Goal: Information Seeking & Learning: Check status

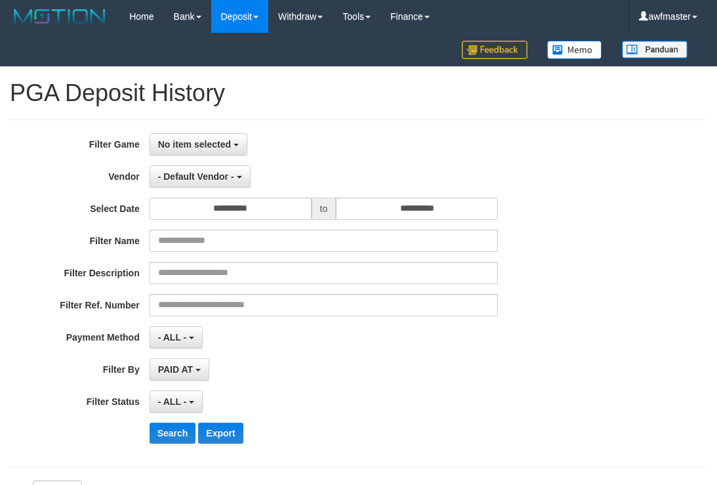
select select "**********"
select select "*"
select select "**"
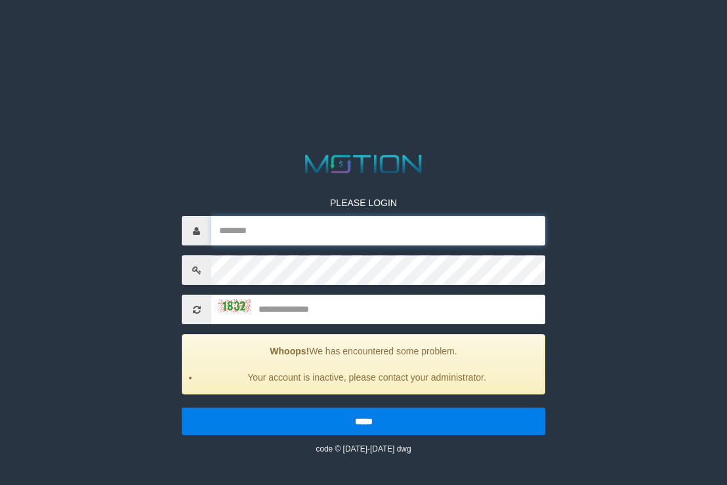
type input "*********"
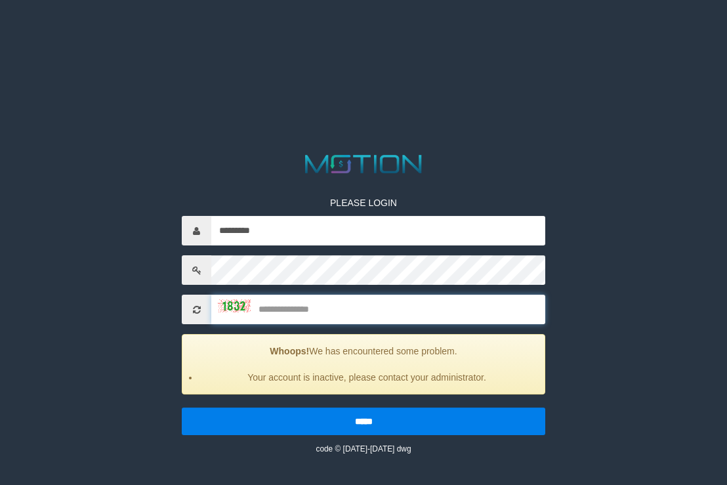
click at [375, 307] on input "text" at bounding box center [378, 309] width 334 height 30
type input "****"
click at [182, 407] on input "*****" at bounding box center [363, 421] width 363 height 28
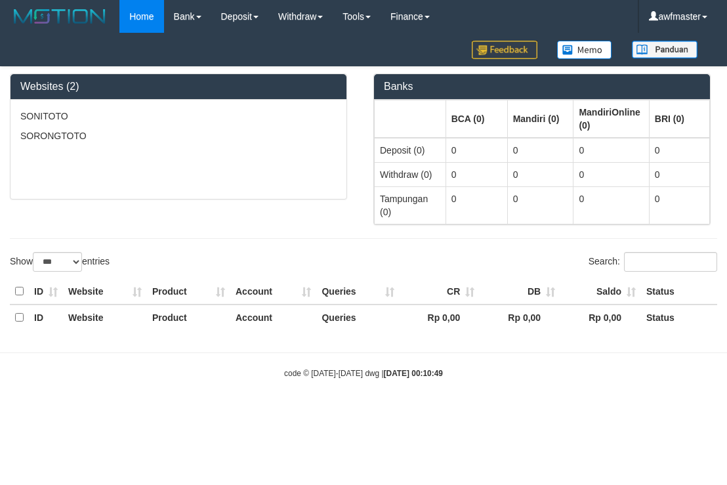
select select "***"
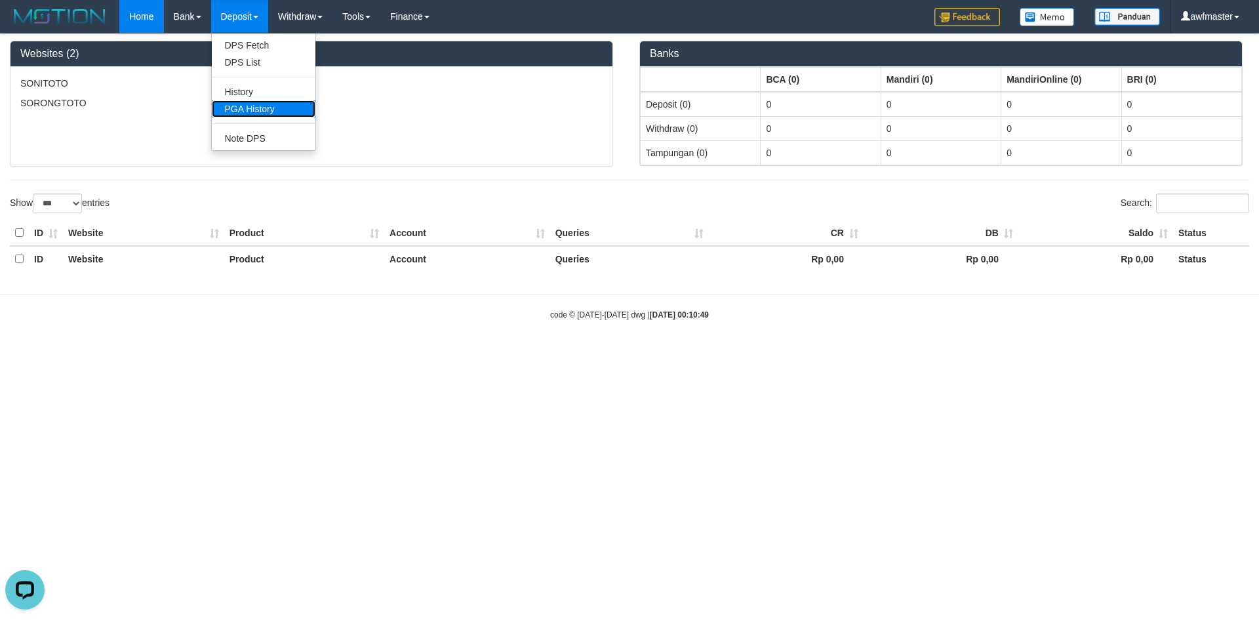
click at [258, 110] on link "PGA History" at bounding box center [264, 108] width 104 height 17
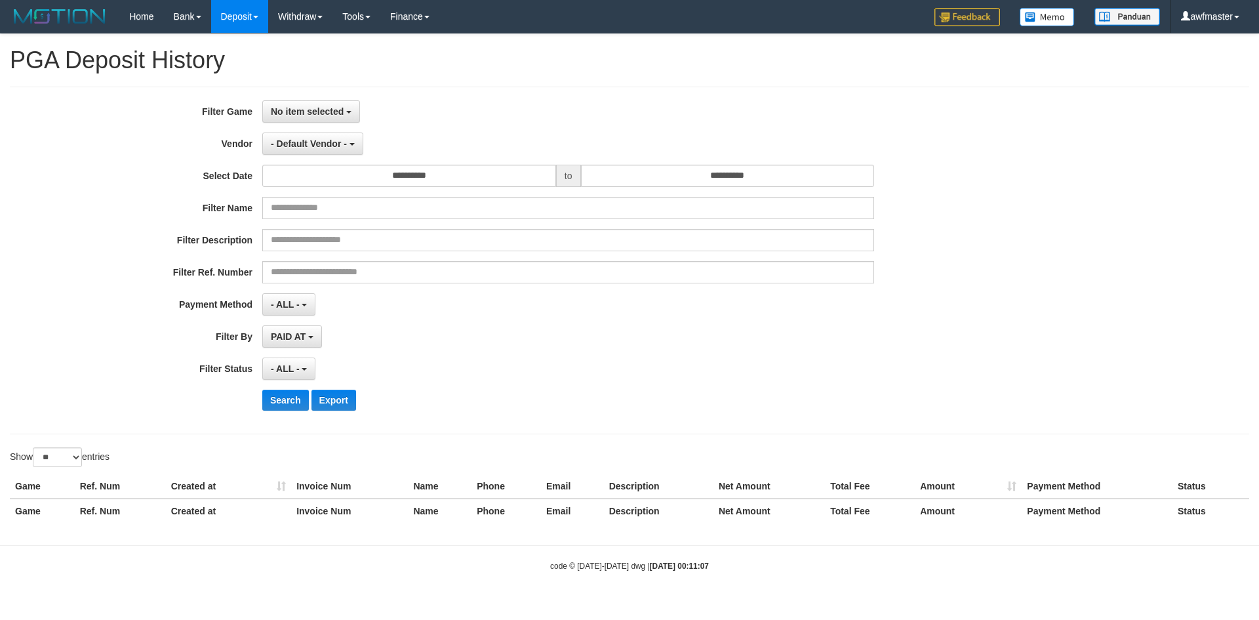
select select
select select "**"
click at [316, 112] on span "No item selected" at bounding box center [307, 111] width 73 height 10
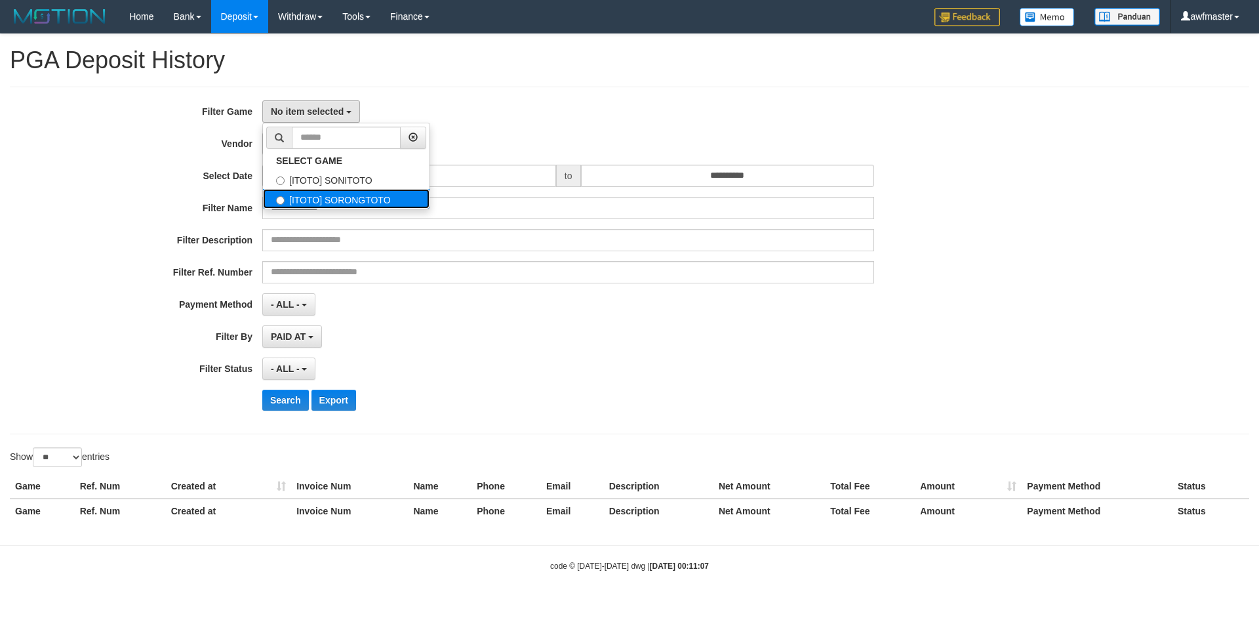
click at [322, 195] on label "[ITOTO] SORONGTOTO" at bounding box center [346, 199] width 167 height 20
select select "***"
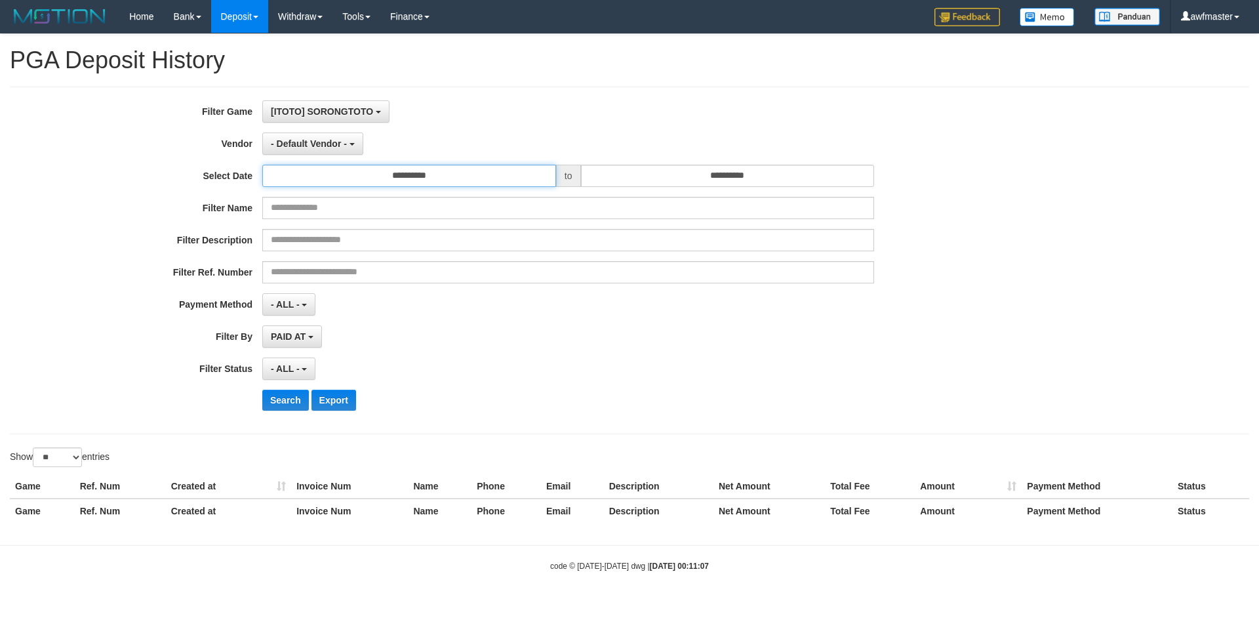
click at [376, 186] on input "**********" at bounding box center [409, 176] width 294 height 22
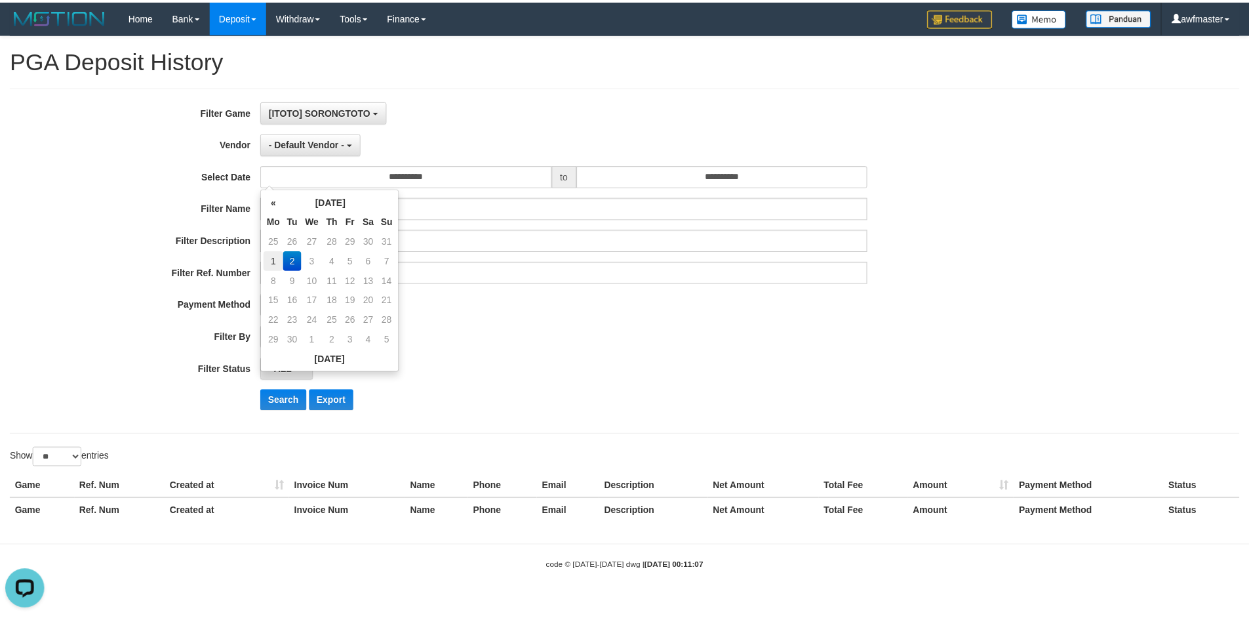
scroll to position [0, 0]
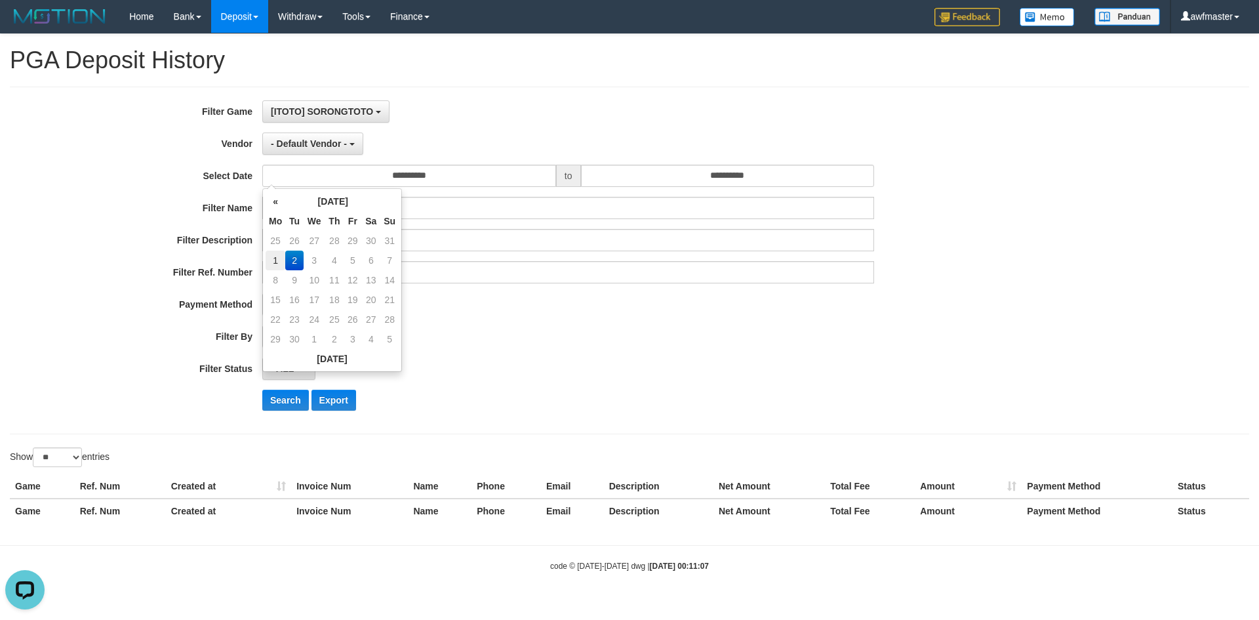
click at [272, 254] on td "1" at bounding box center [276, 261] width 20 height 20
type input "**********"
click at [660, 179] on input "**********" at bounding box center [728, 176] width 294 height 22
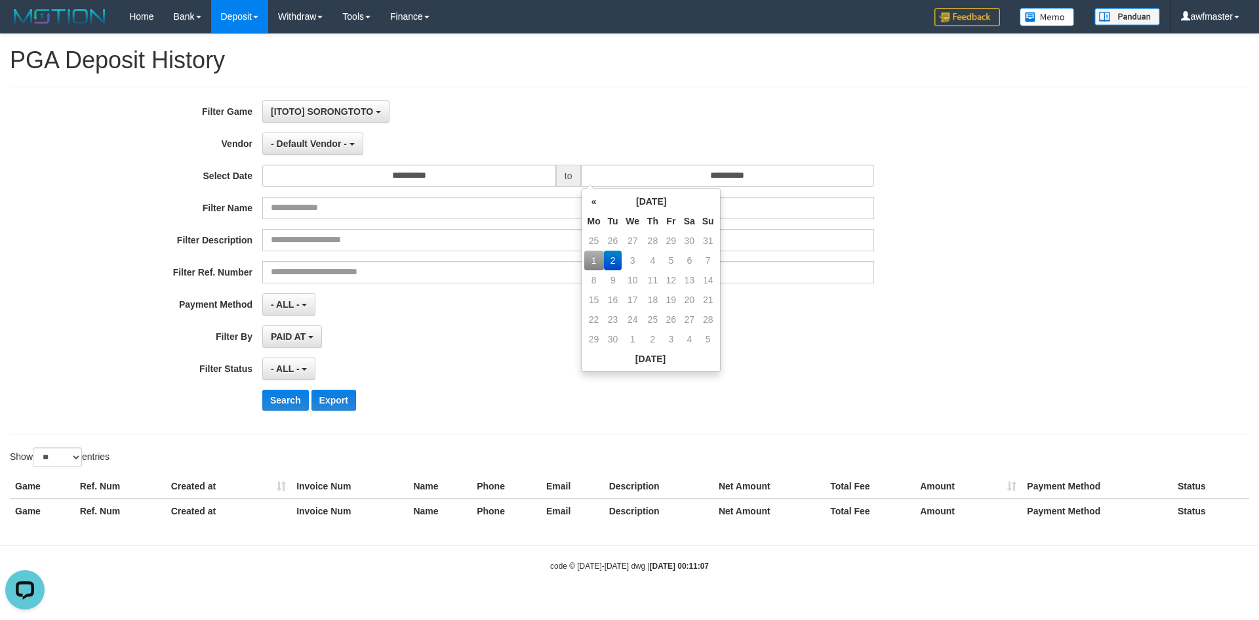
click at [595, 260] on td "1" at bounding box center [594, 261] width 20 height 20
type input "**********"
drag, startPoint x: 507, startPoint y: 327, endPoint x: 334, endPoint y: 371, distance: 178.0
click at [494, 335] on div "PAID AT PAID AT CREATED AT" at bounding box center [568, 336] width 612 height 22
click at [300, 373] on button "- ALL -" at bounding box center [288, 368] width 53 height 22
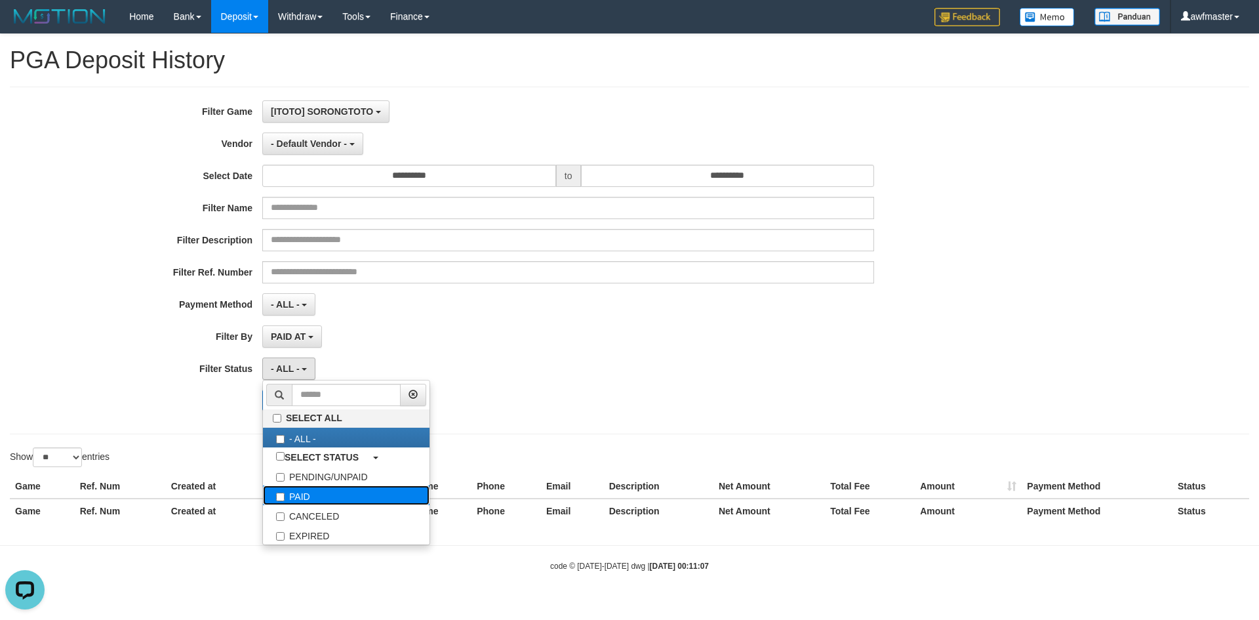
click at [291, 493] on label "PAID" at bounding box center [346, 495] width 167 height 20
select select "*"
drag, startPoint x: 597, startPoint y: 369, endPoint x: 553, endPoint y: 321, distance: 65.5
click at [597, 365] on div "PAID SELECT ALL - ALL - SELECT STATUS PENDING/UNPAID PAID CANCELED EXPIRED" at bounding box center [568, 368] width 612 height 22
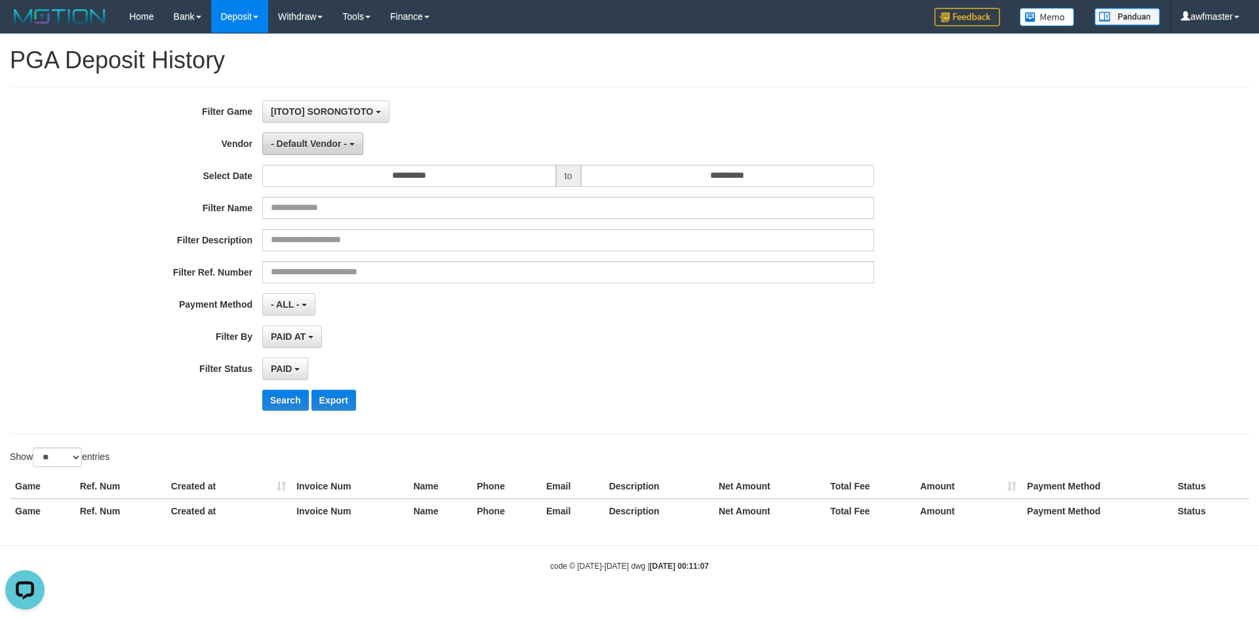
click at [344, 150] on button "- Default Vendor -" at bounding box center [312, 143] width 101 height 22
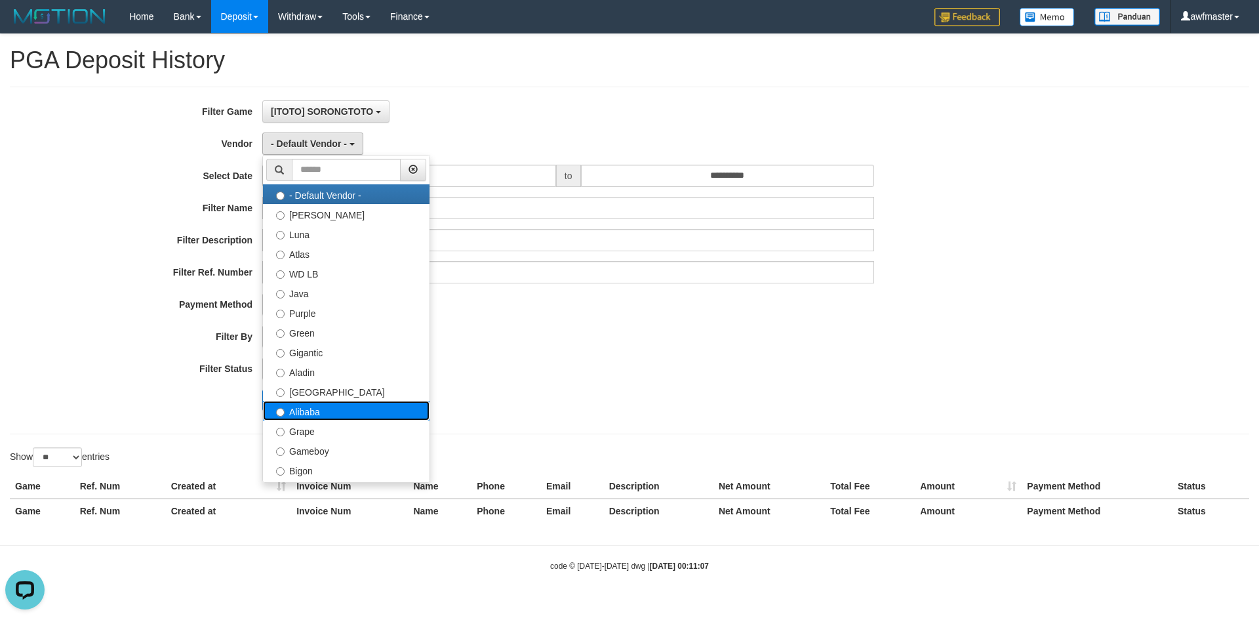
click at [307, 408] on label "Alibaba" at bounding box center [346, 411] width 167 height 20
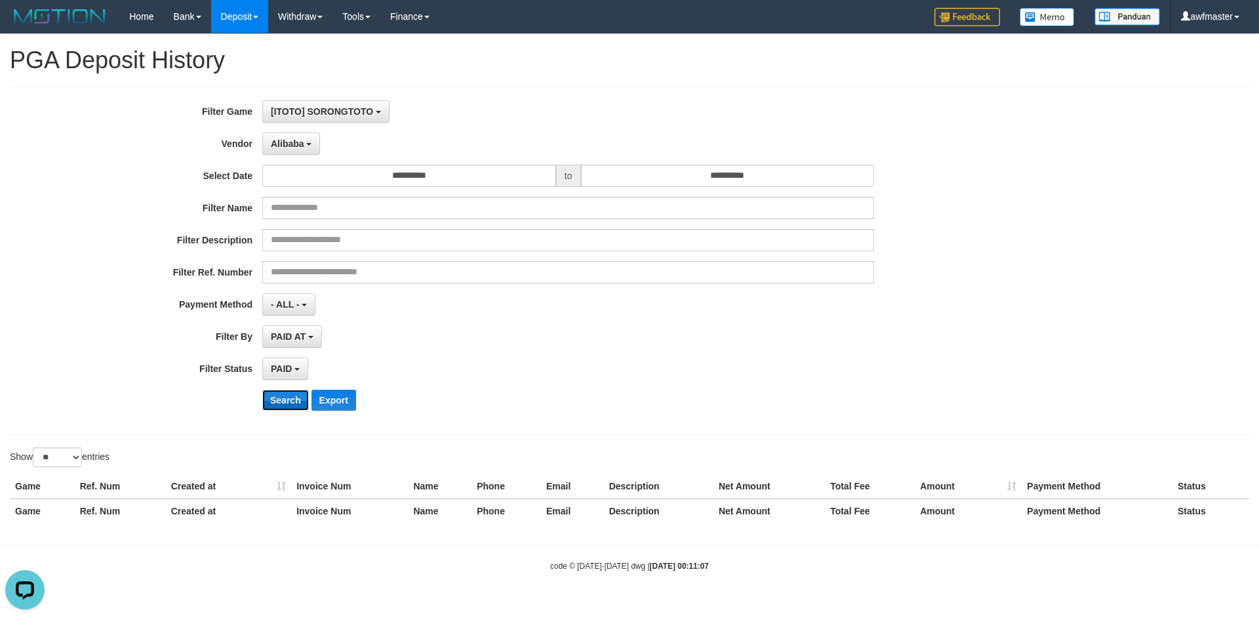
click at [279, 396] on button "Search" at bounding box center [285, 400] width 47 height 21
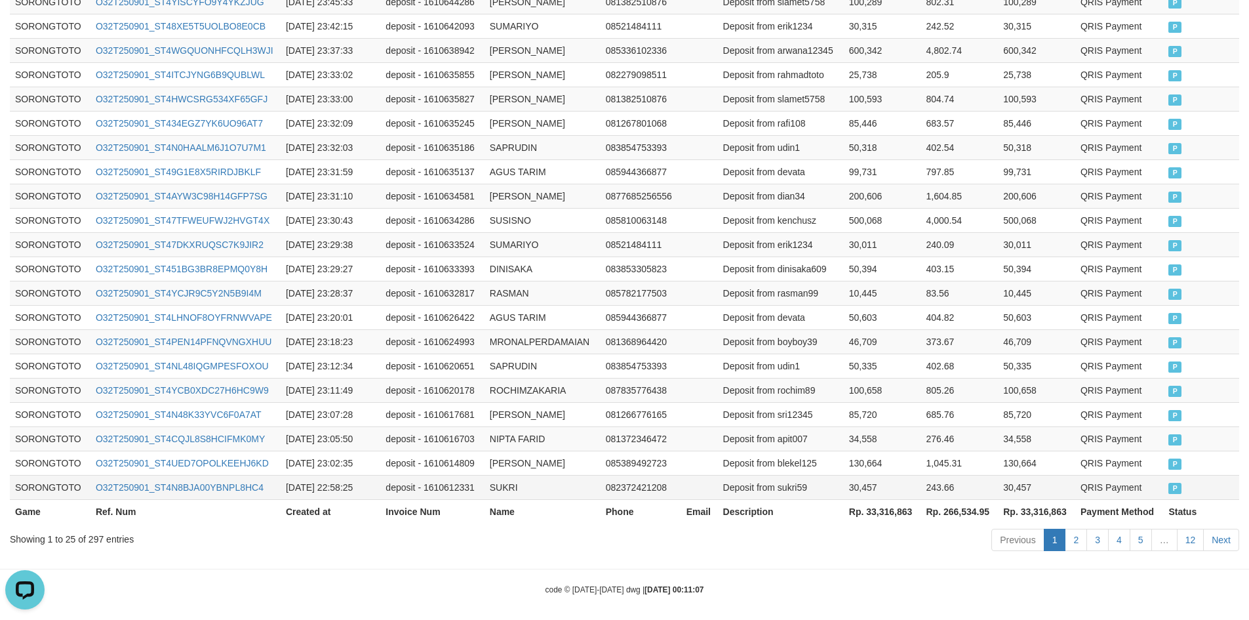
scroll to position [615, 0]
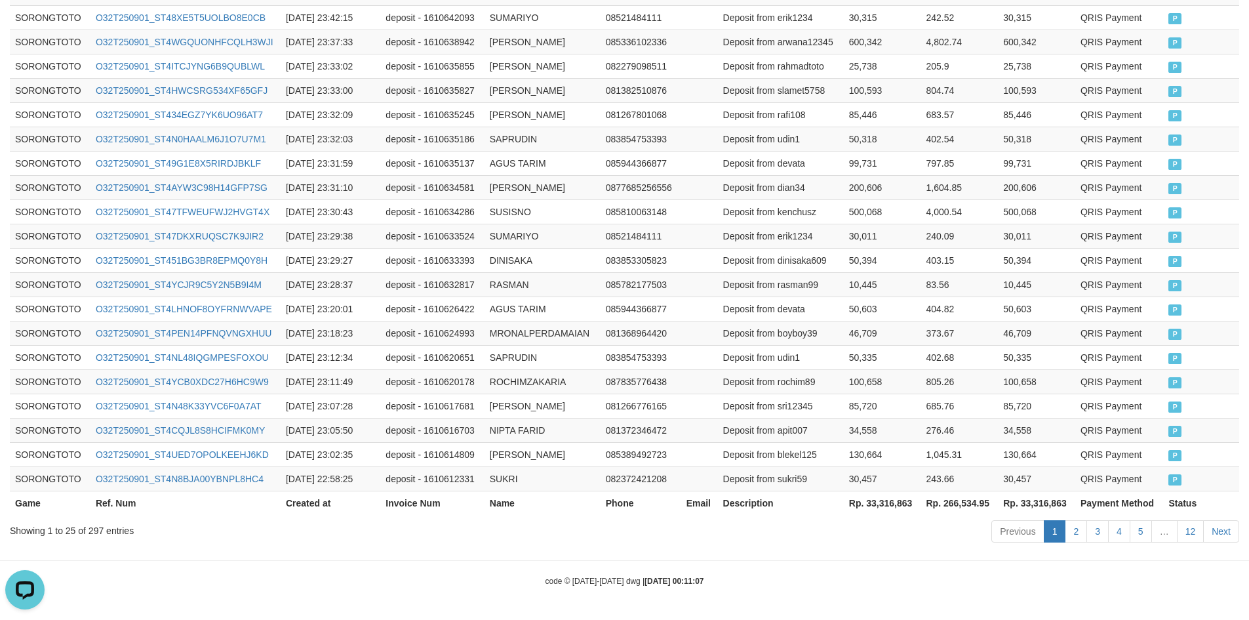
click at [866, 506] on th "Rp. 33,316,863" at bounding box center [882, 503] width 77 height 24
copy th "33,316,863"
click at [887, 500] on th "Rp. 33,316,863" at bounding box center [882, 503] width 77 height 24
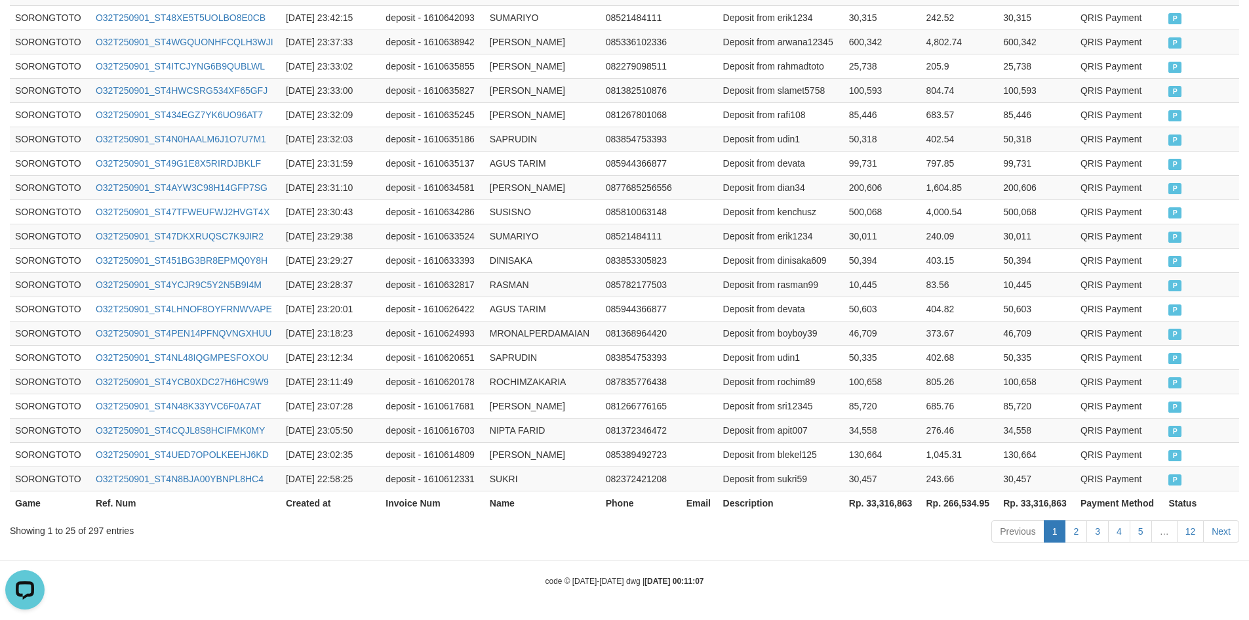
click at [93, 531] on div "Showing 1 to 25 of 297 entries" at bounding box center [260, 528] width 501 height 18
copy div "297"
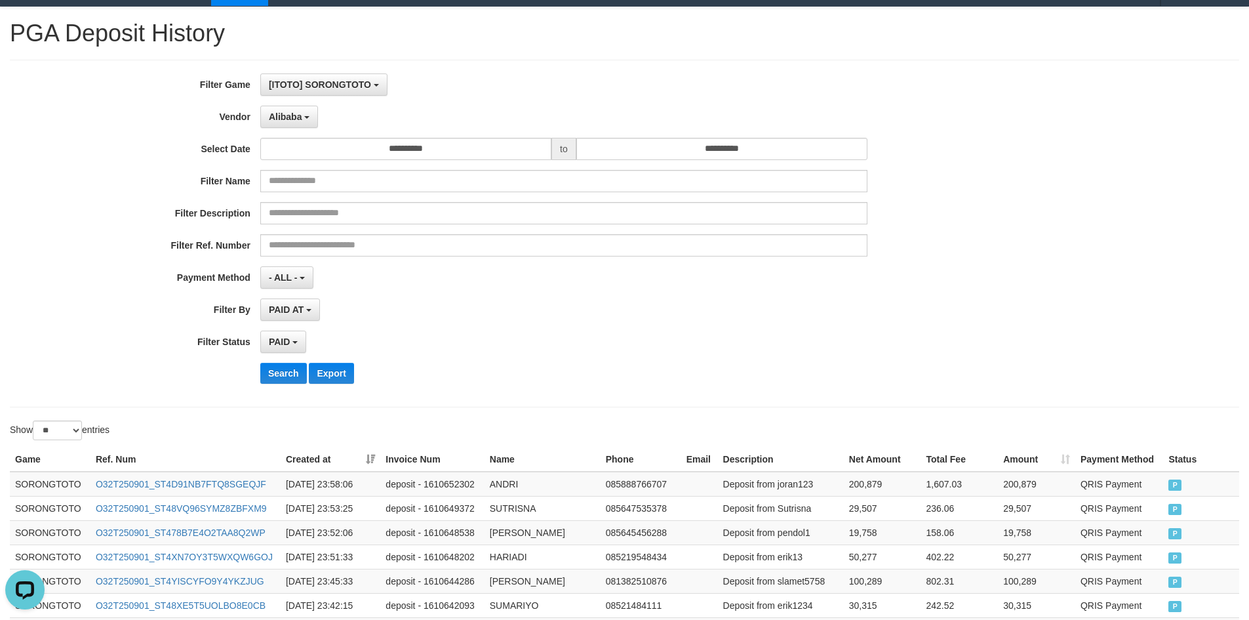
scroll to position [0, 0]
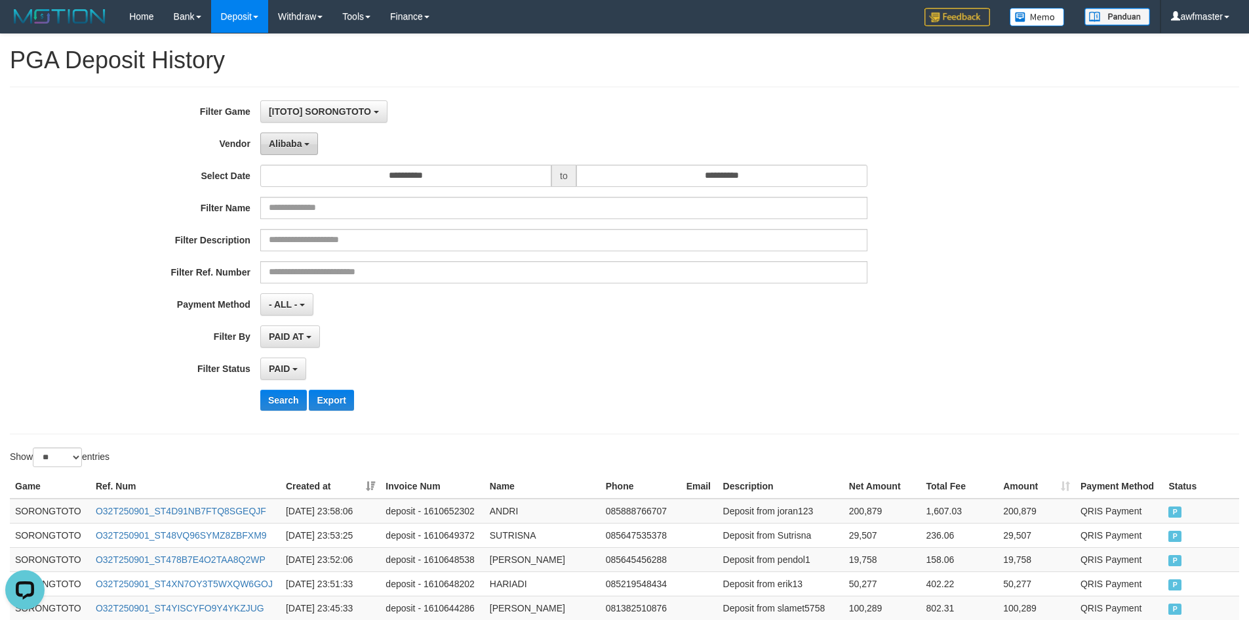
drag, startPoint x: 279, startPoint y: 143, endPoint x: 292, endPoint y: 171, distance: 30.2
click at [280, 143] on span "Alibaba" at bounding box center [285, 143] width 33 height 10
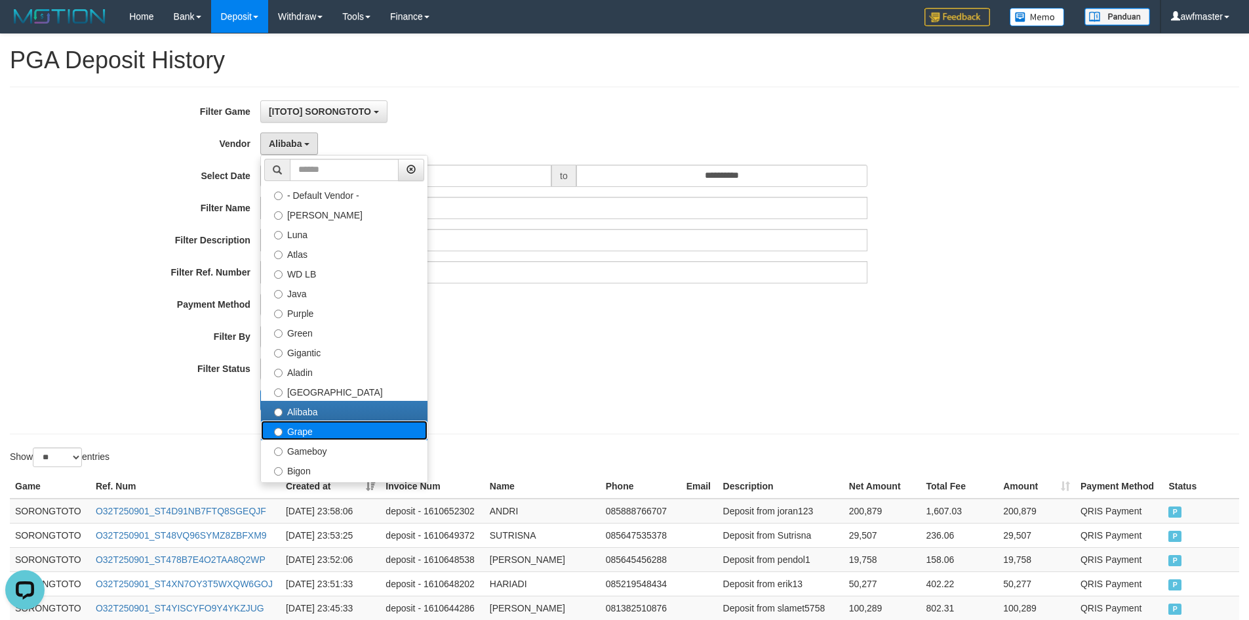
click at [315, 436] on label "Grape" at bounding box center [344, 430] width 167 height 20
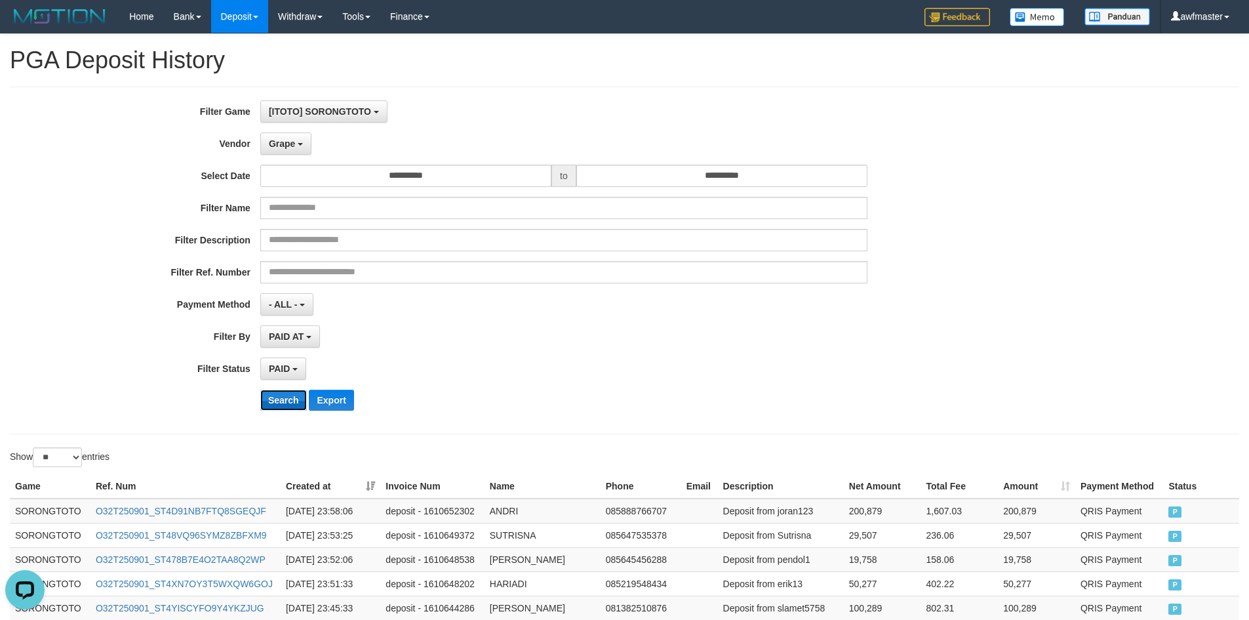
click at [285, 397] on button "Search" at bounding box center [283, 400] width 47 height 21
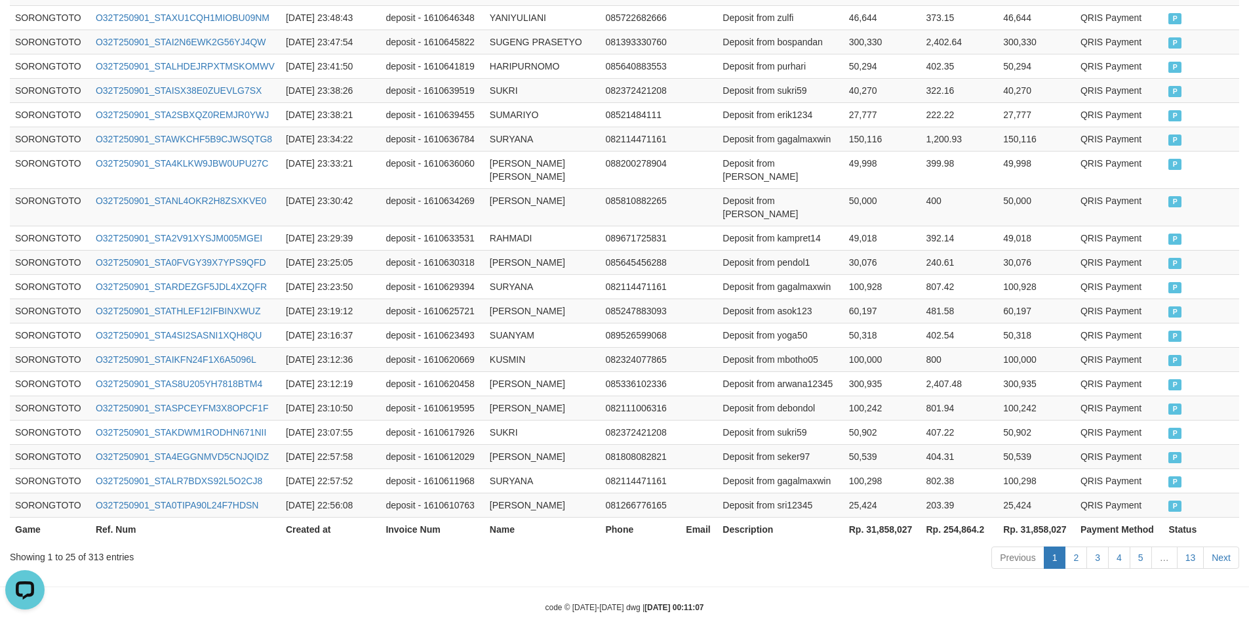
scroll to position [628, 0]
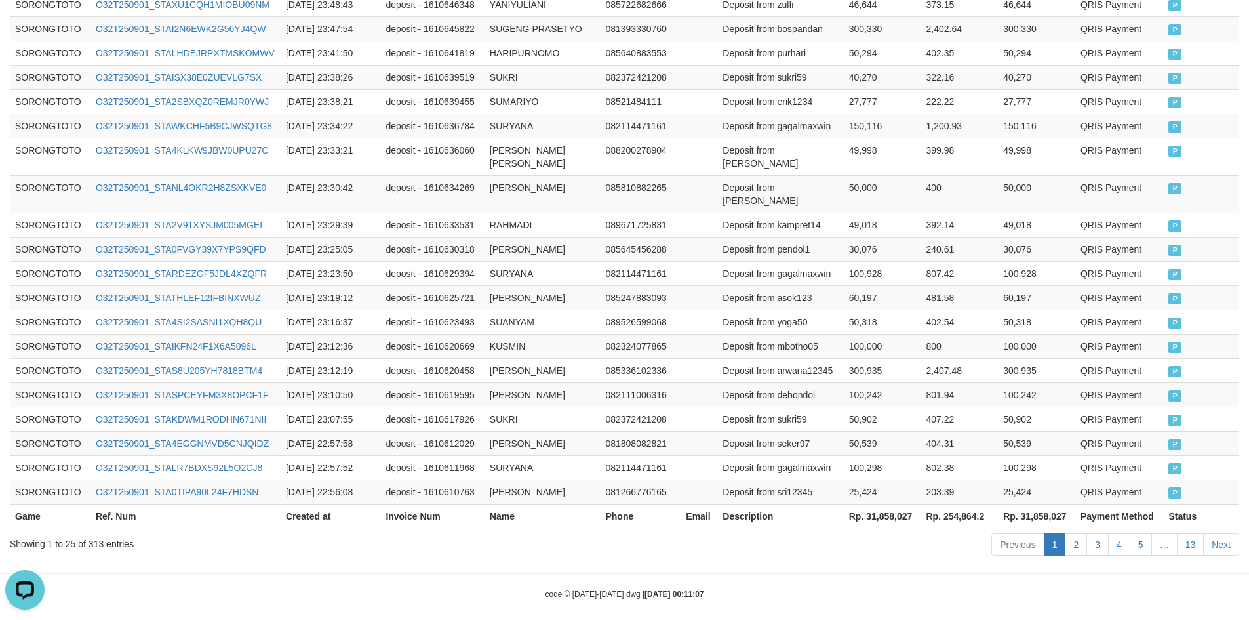
click at [894, 506] on th "Rp. 31,858,027" at bounding box center [882, 516] width 77 height 24
copy th "31,858,027"
click at [91, 532] on div "Showing 1 to 25 of 313 entries" at bounding box center [260, 541] width 501 height 18
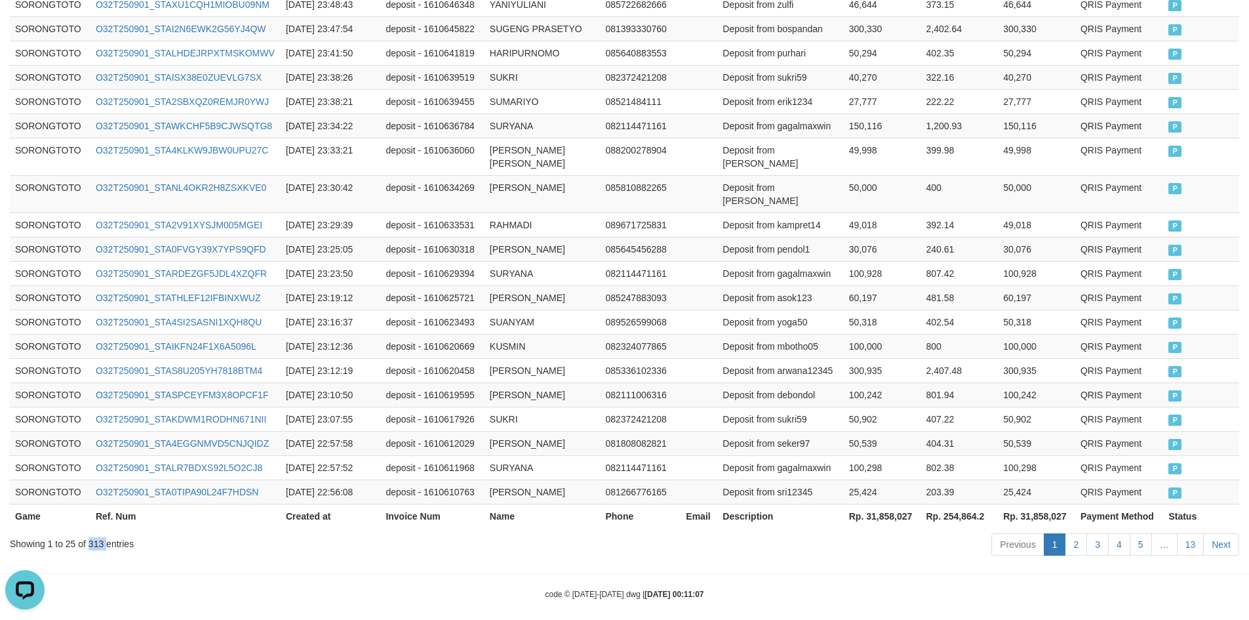
copy div "313"
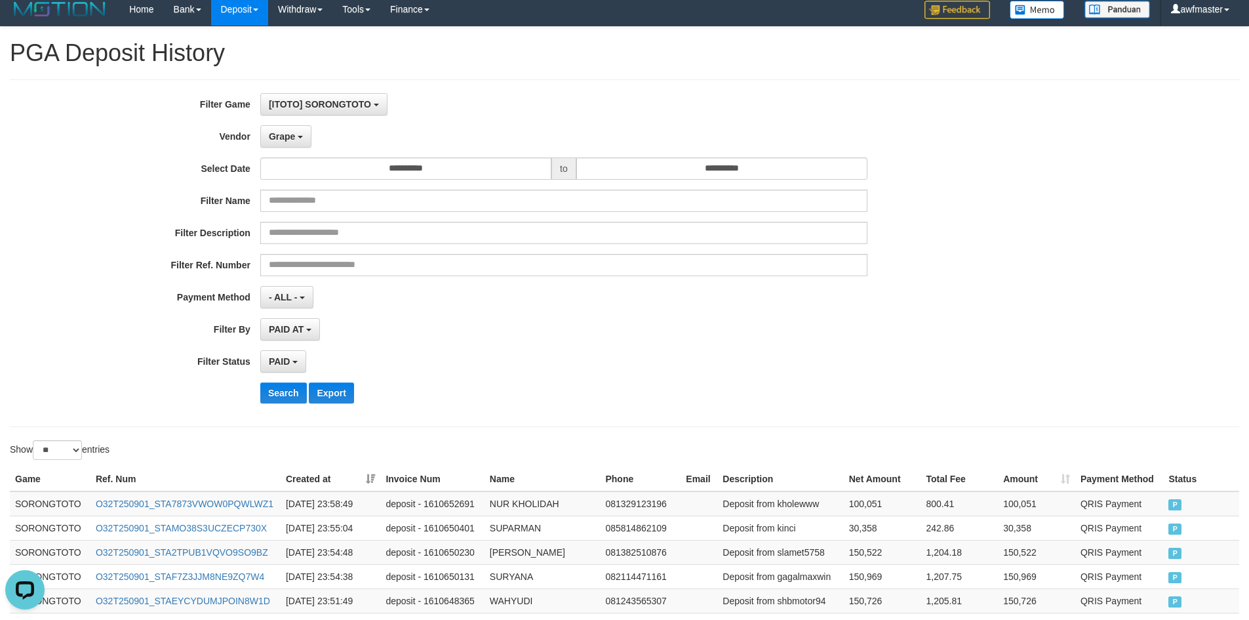
scroll to position [0, 0]
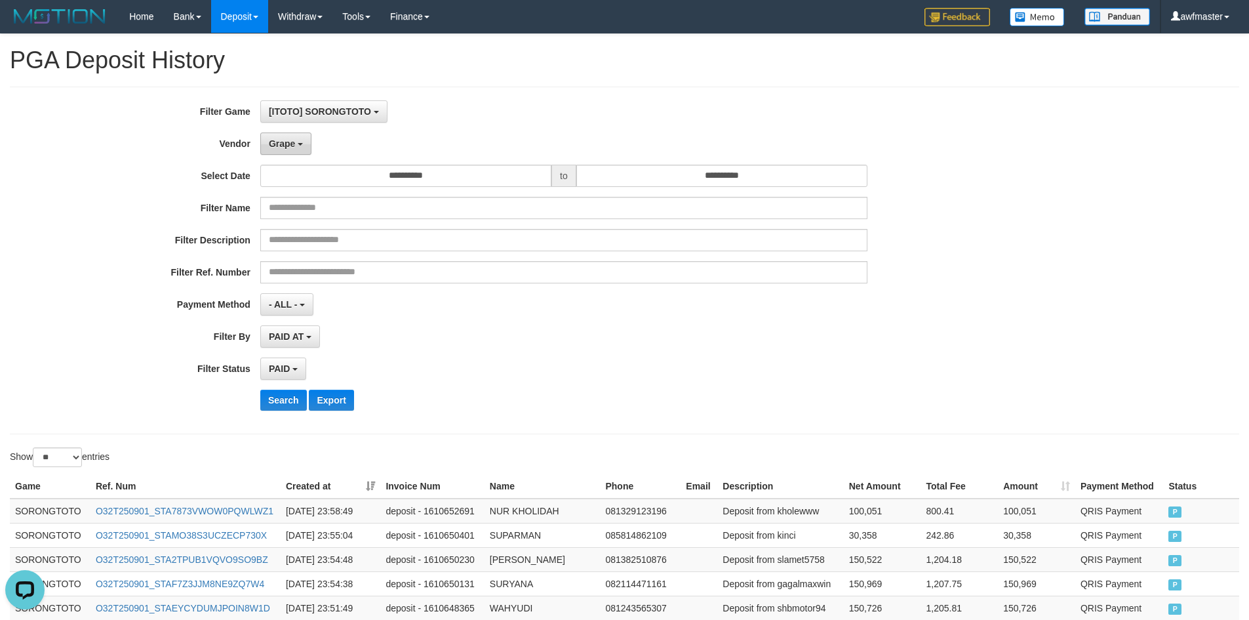
click at [296, 148] on button "Grape" at bounding box center [285, 143] width 51 height 22
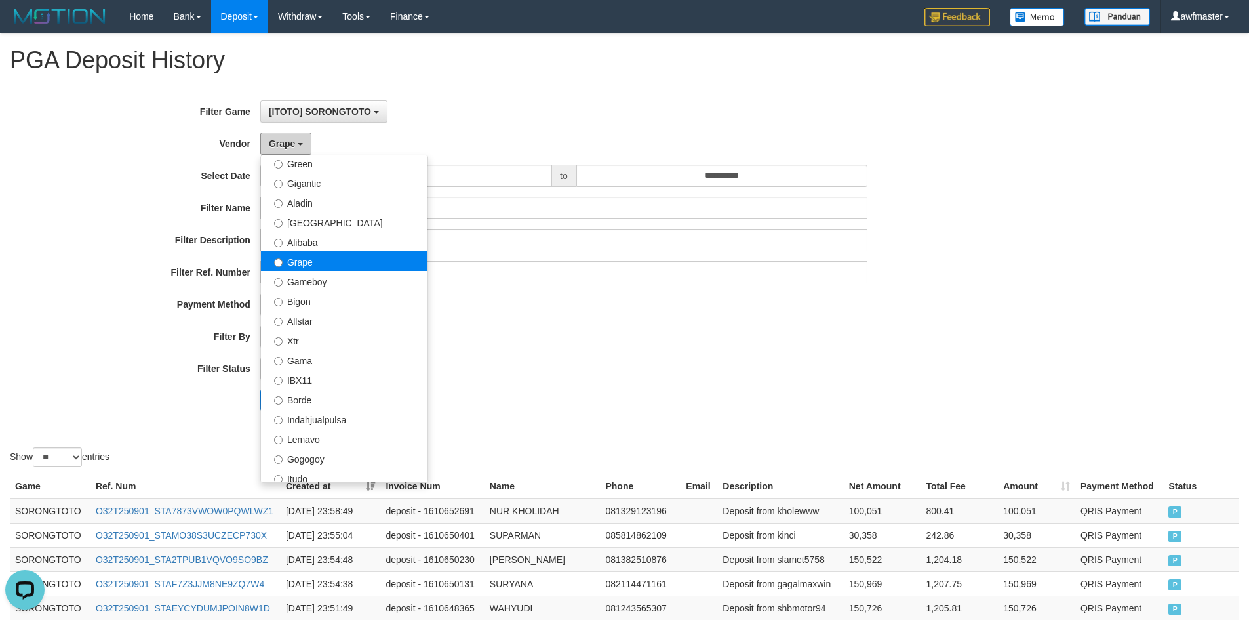
scroll to position [430, 0]
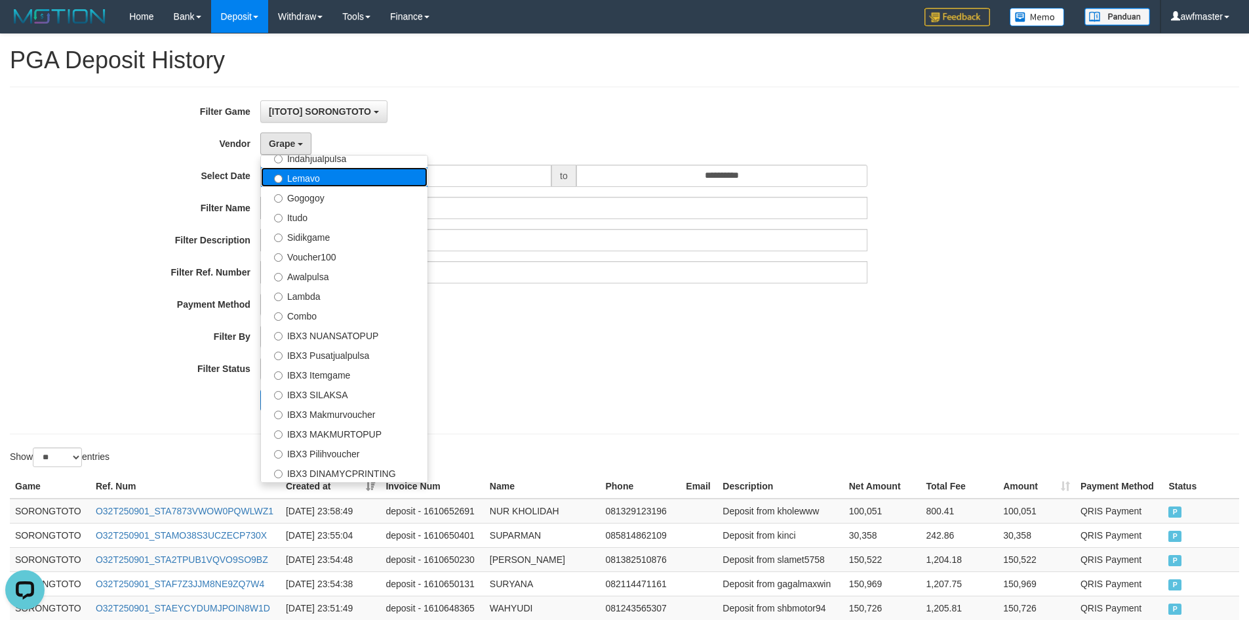
click at [315, 184] on label "Lemavo" at bounding box center [344, 177] width 167 height 20
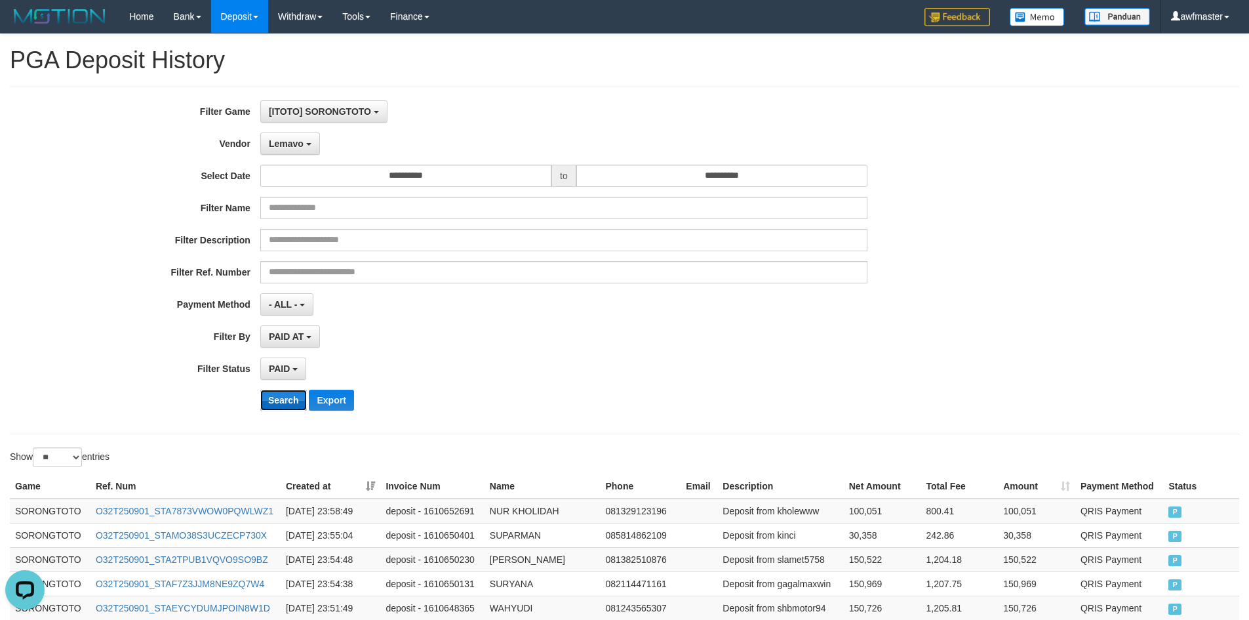
click at [279, 395] on button "Search" at bounding box center [283, 400] width 47 height 21
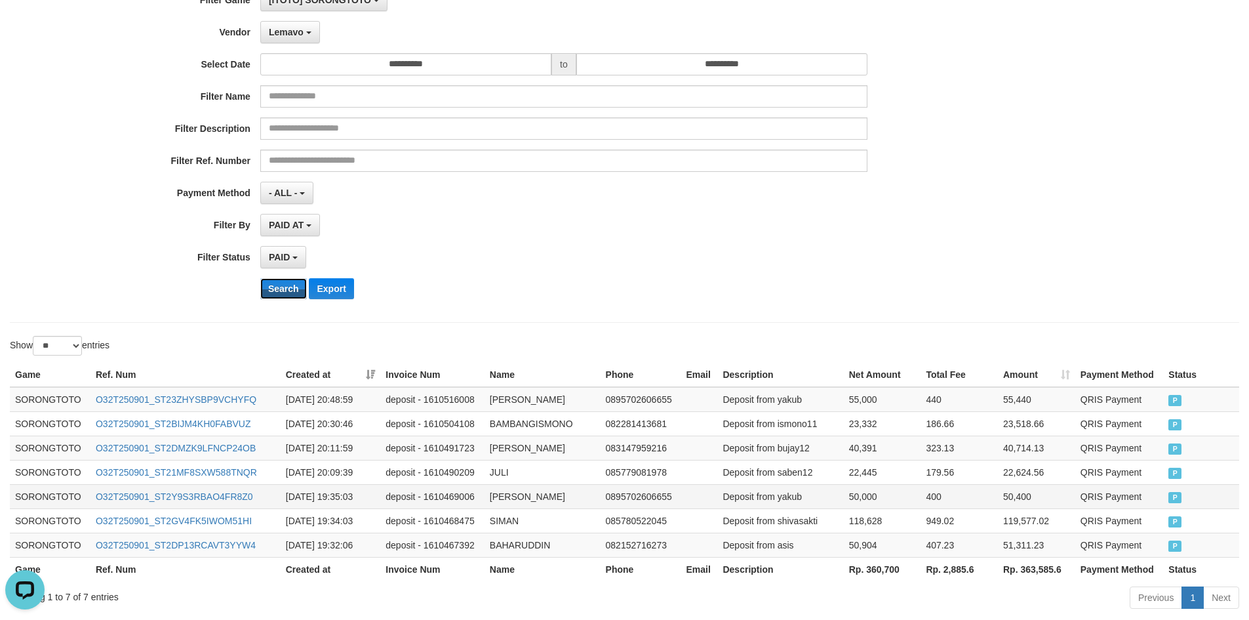
scroll to position [178, 0]
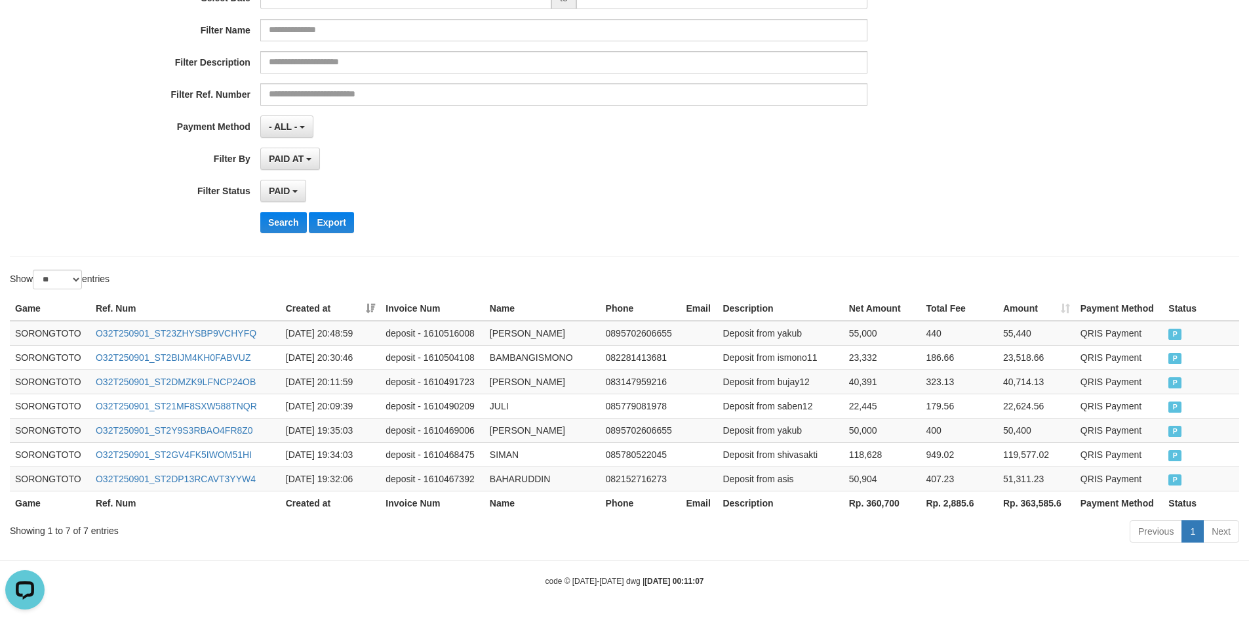
click at [881, 501] on th "Rp. 360,700" at bounding box center [882, 503] width 77 height 24
copy th "360,700"
click at [84, 526] on div "Showing 1 to 7 of 7 entries" at bounding box center [260, 528] width 501 height 18
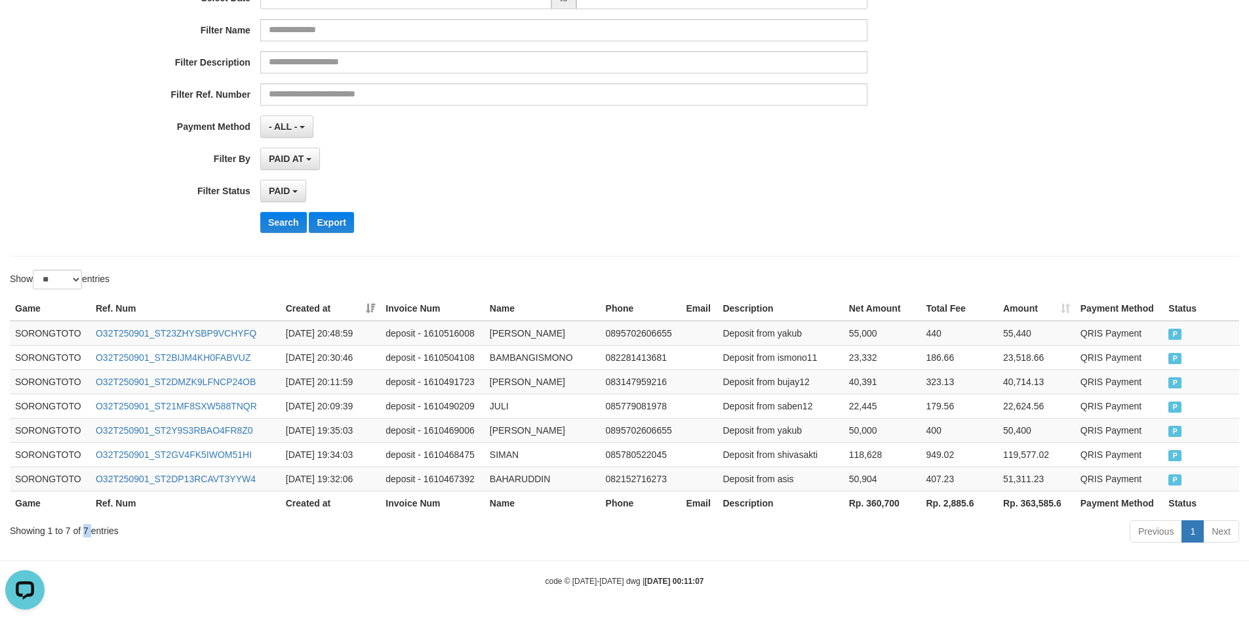
copy div "7"
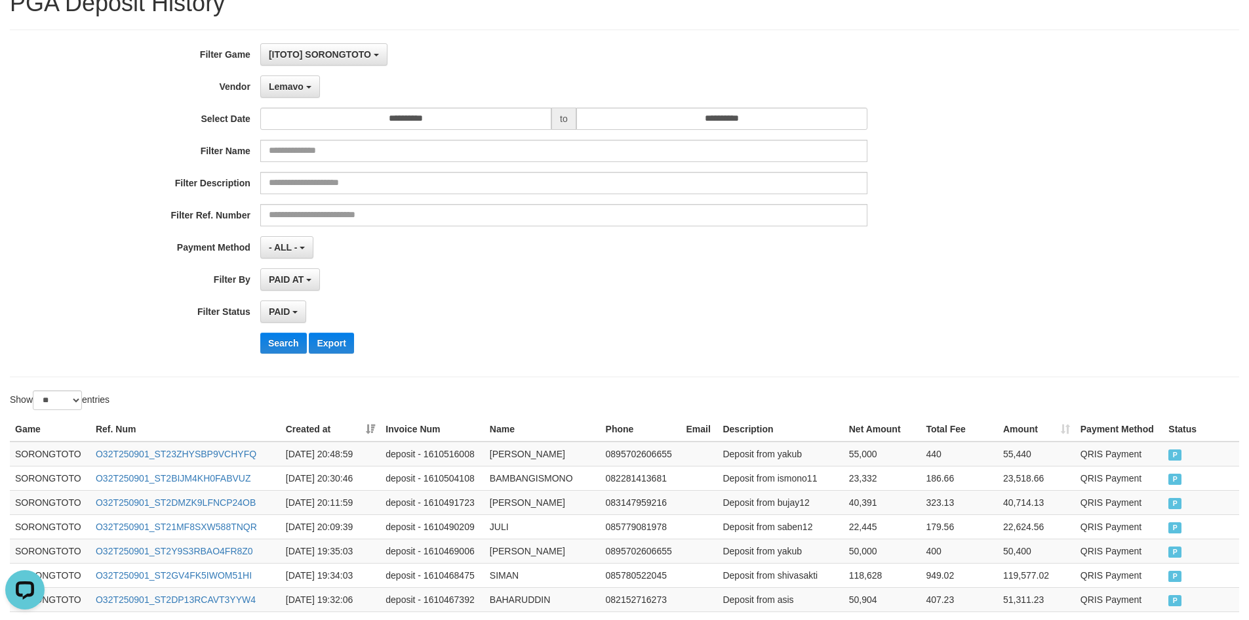
scroll to position [0, 0]
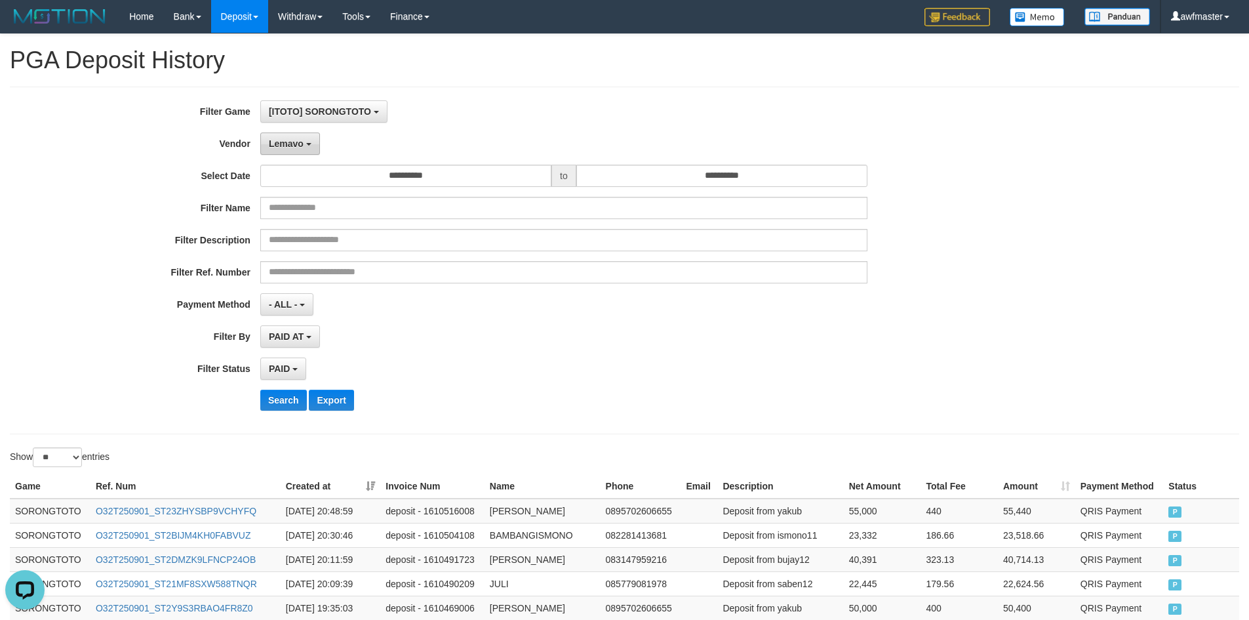
click at [302, 143] on span "Lemavo" at bounding box center [286, 143] width 35 height 10
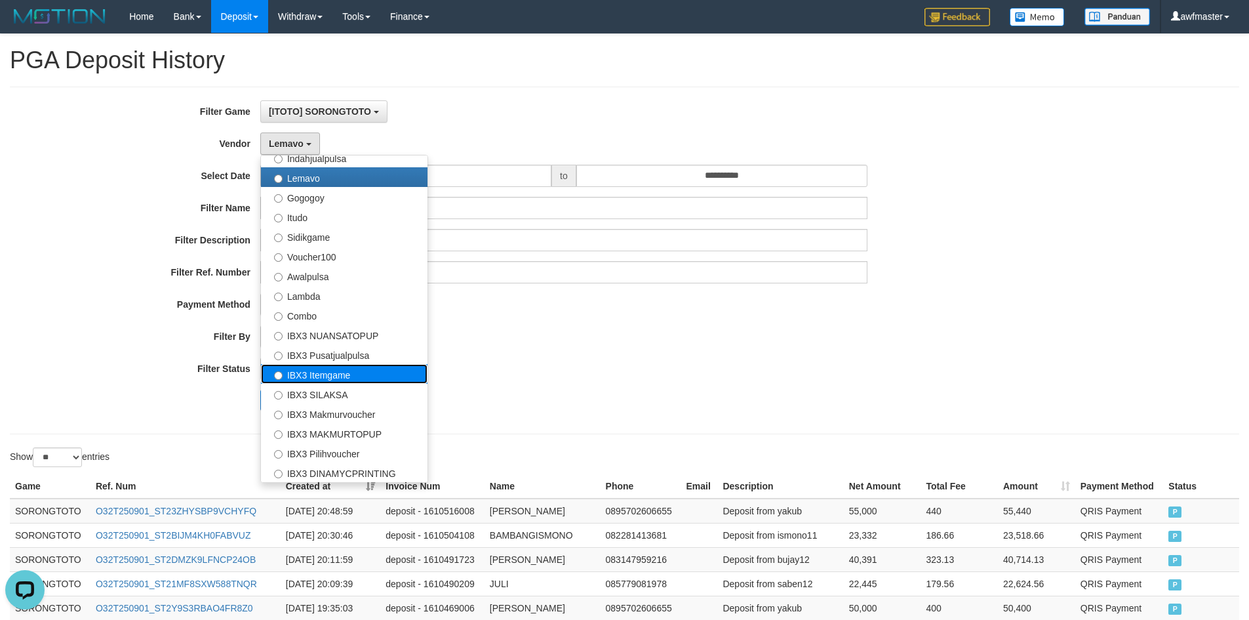
click at [329, 373] on label "IBX3 Itemgame" at bounding box center [344, 374] width 167 height 20
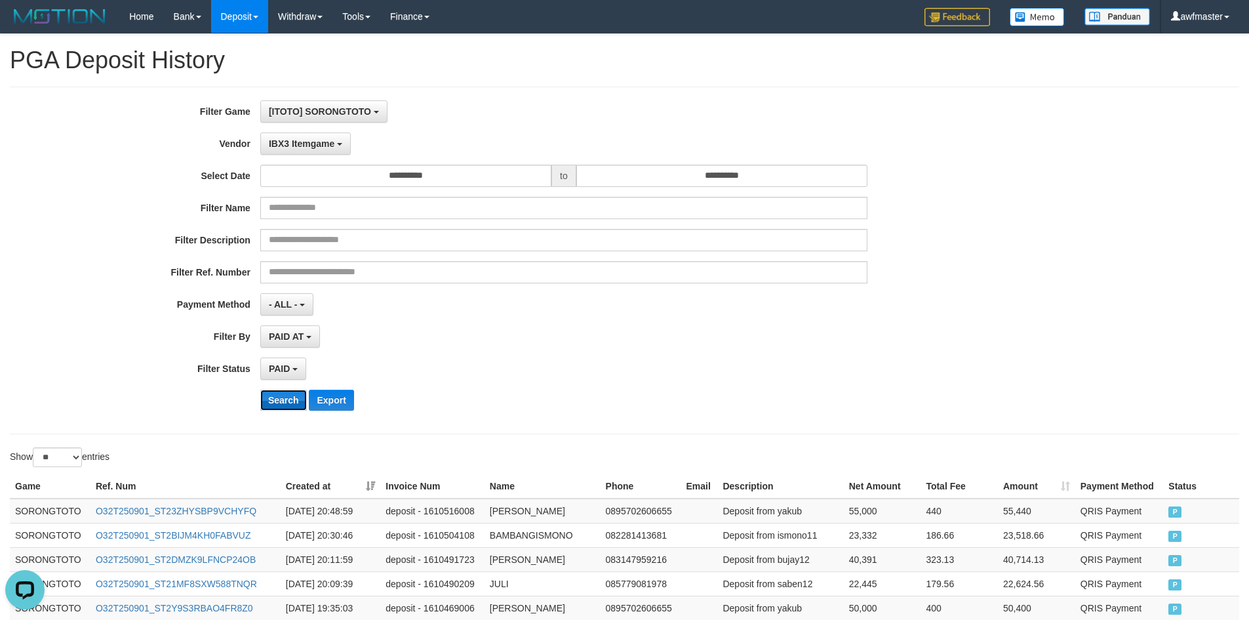
click at [279, 397] on button "Search" at bounding box center [283, 400] width 47 height 21
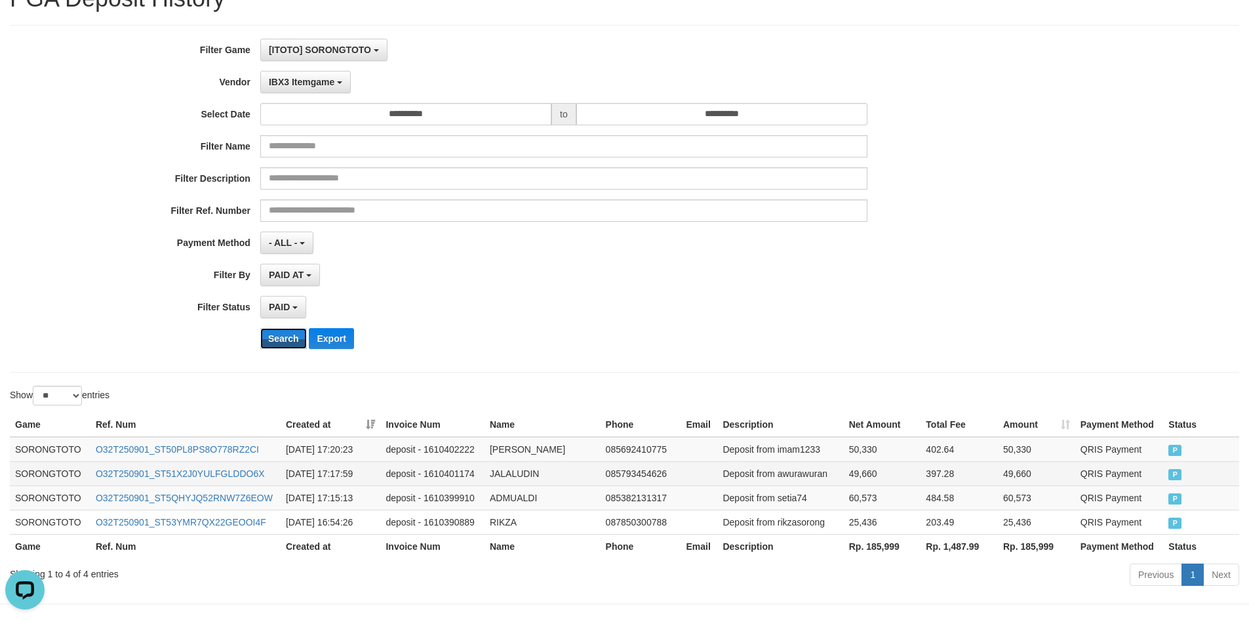
scroll to position [105, 0]
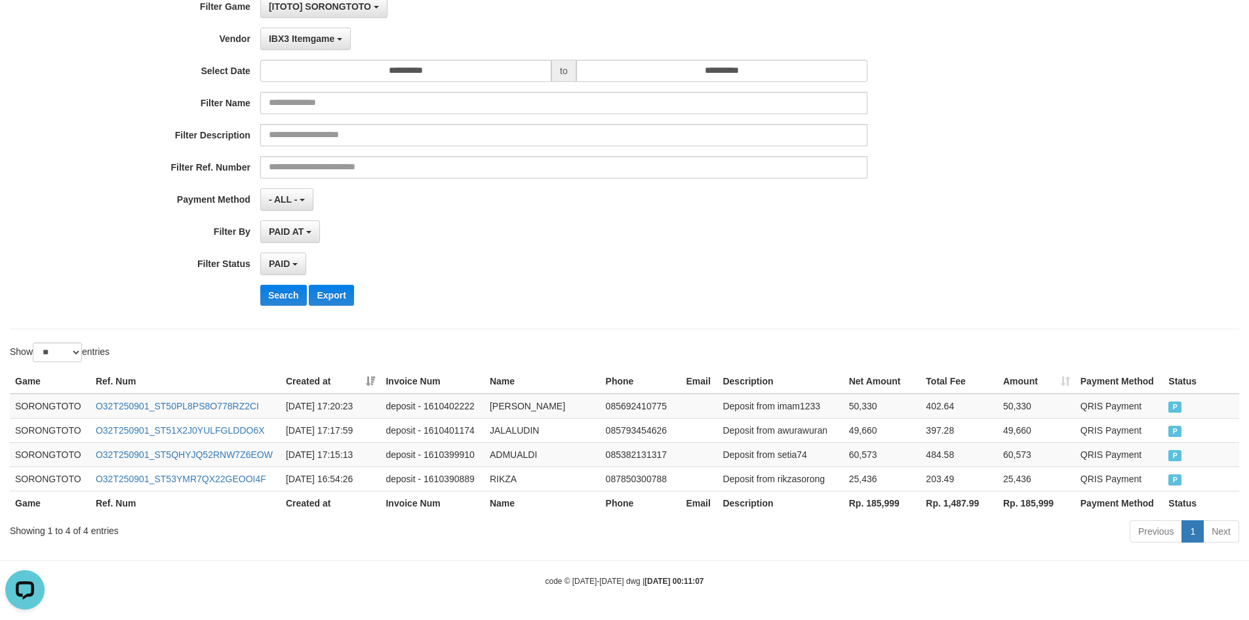
click at [883, 505] on th "Rp. 185,999" at bounding box center [882, 503] width 77 height 24
copy th "185,999"
click at [84, 532] on div "Showing 1 to 4 of 4 entries" at bounding box center [260, 528] width 501 height 18
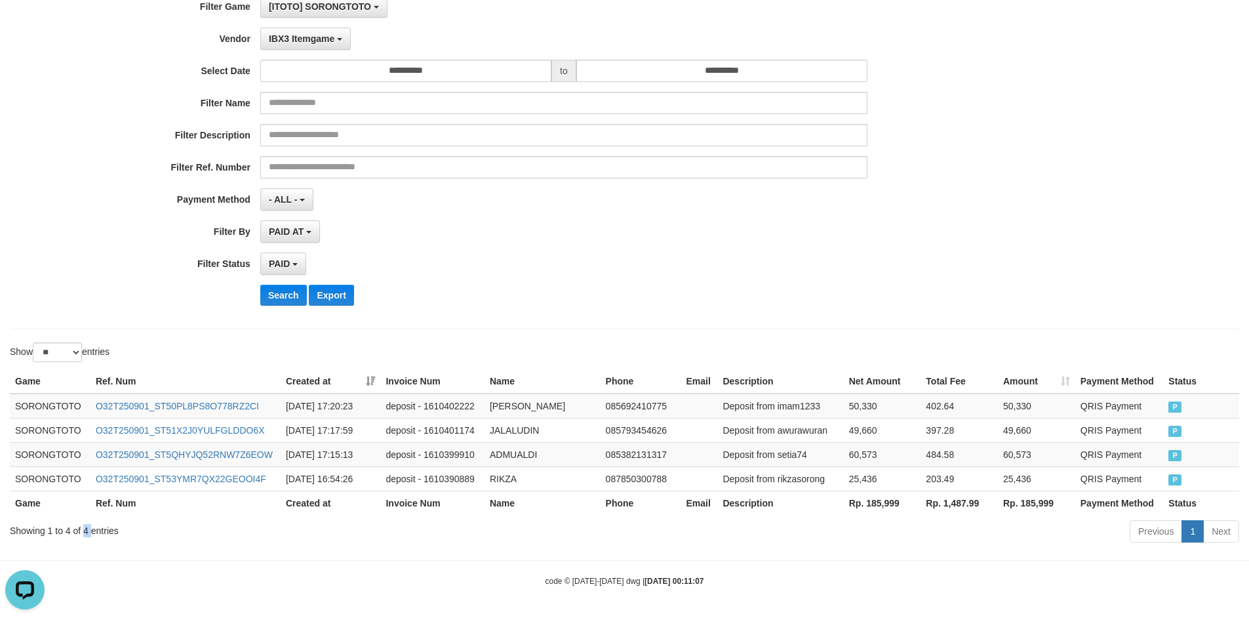
copy div "4"
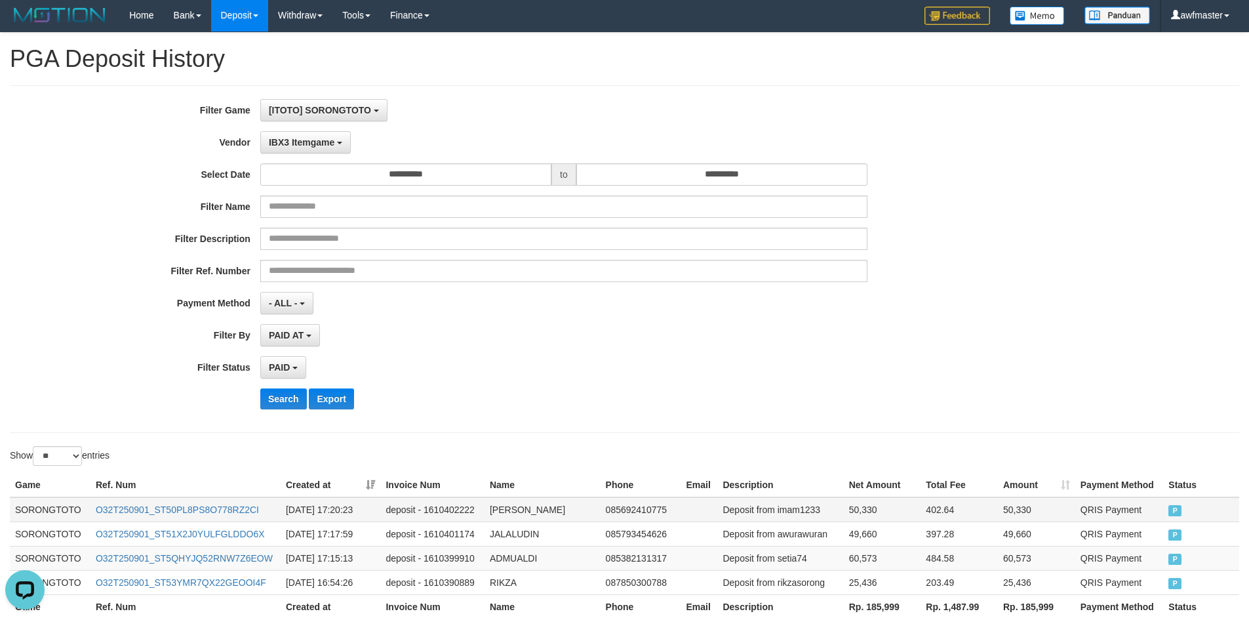
scroll to position [0, 0]
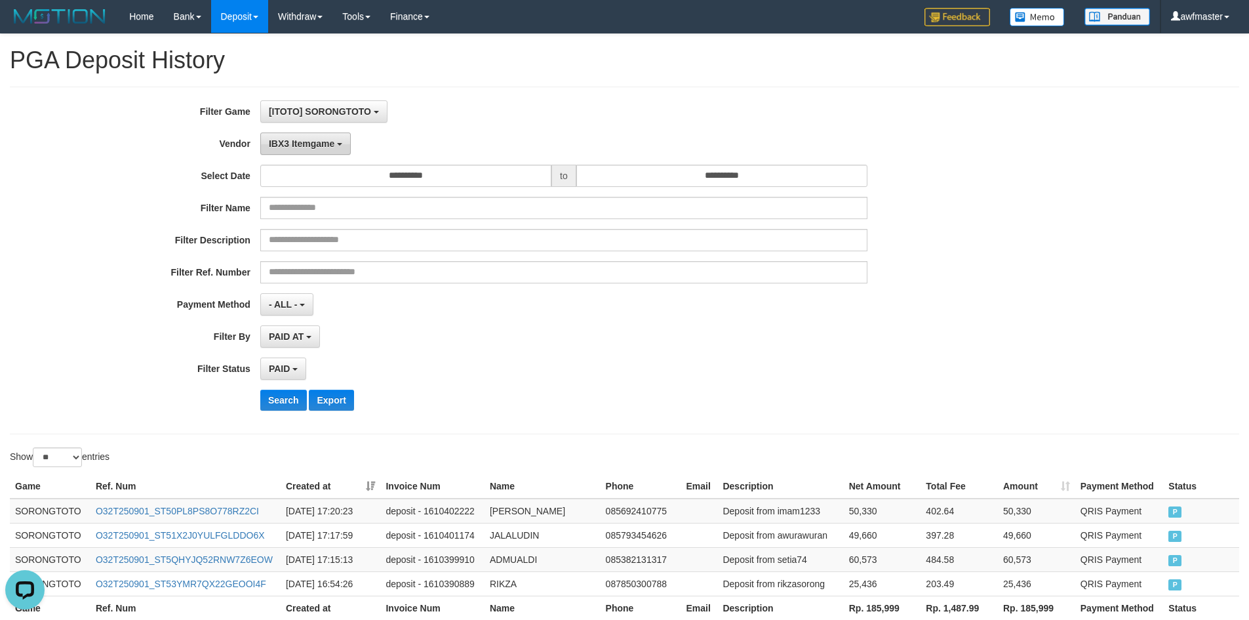
click at [319, 149] on button "IBX3 Itemgame" at bounding box center [305, 143] width 91 height 22
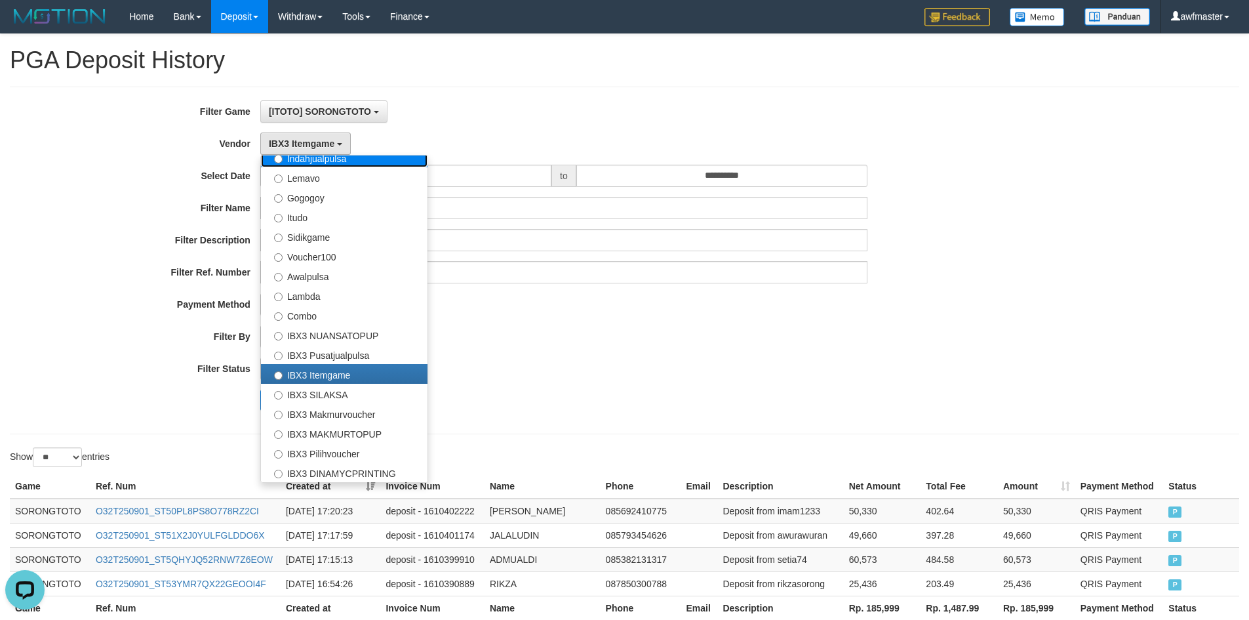
click at [323, 162] on label "Indahjualpulsa" at bounding box center [344, 158] width 167 height 20
select select "**********"
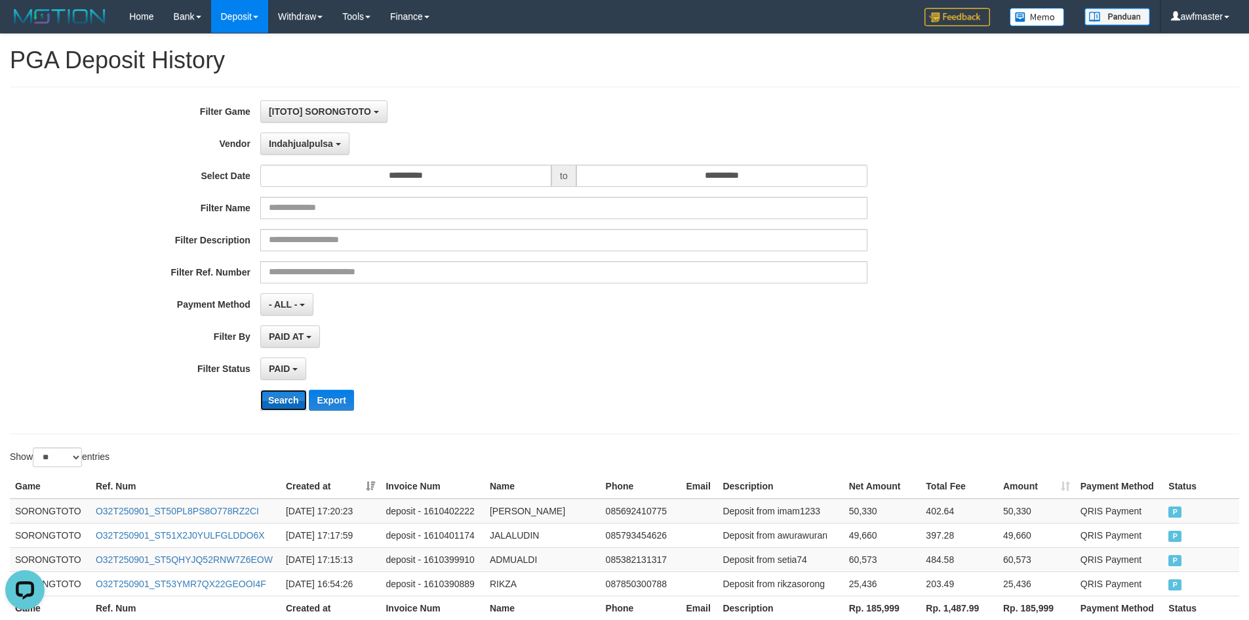
click at [282, 403] on button "Search" at bounding box center [283, 400] width 47 height 21
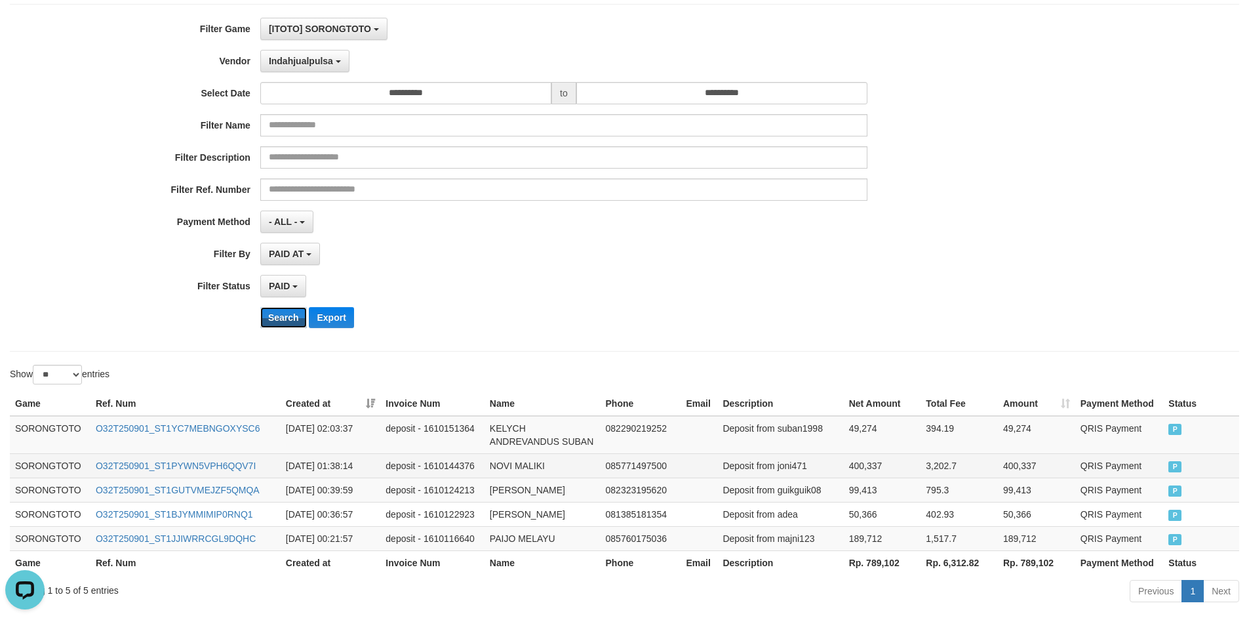
scroll to position [142, 0]
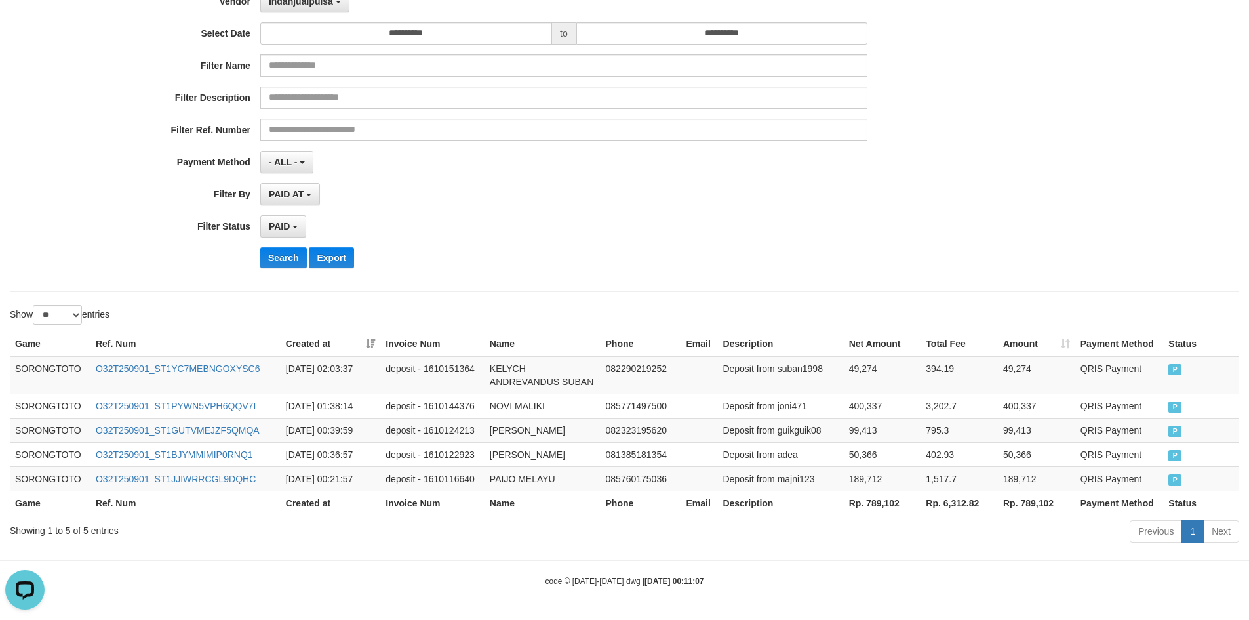
click at [882, 504] on th "Rp. 789,102" at bounding box center [882, 503] width 77 height 24
drag, startPoint x: 882, startPoint y: 504, endPoint x: 1070, endPoint y: 530, distance: 189.3
click at [882, 504] on th "Rp. 789,102" at bounding box center [882, 503] width 77 height 24
copy th "789,102"
click at [84, 532] on div "Showing 1 to 5 of 5 entries" at bounding box center [260, 528] width 501 height 18
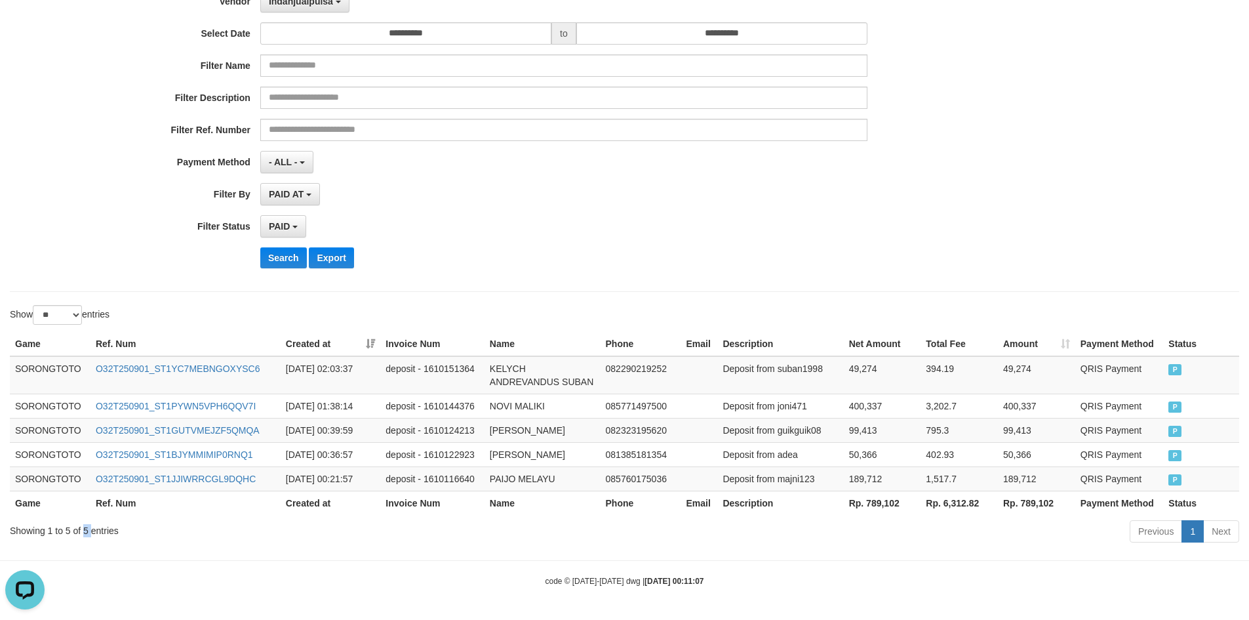
click at [84, 532] on div "Showing 1 to 5 of 5 entries" at bounding box center [260, 528] width 501 height 18
copy div "5"
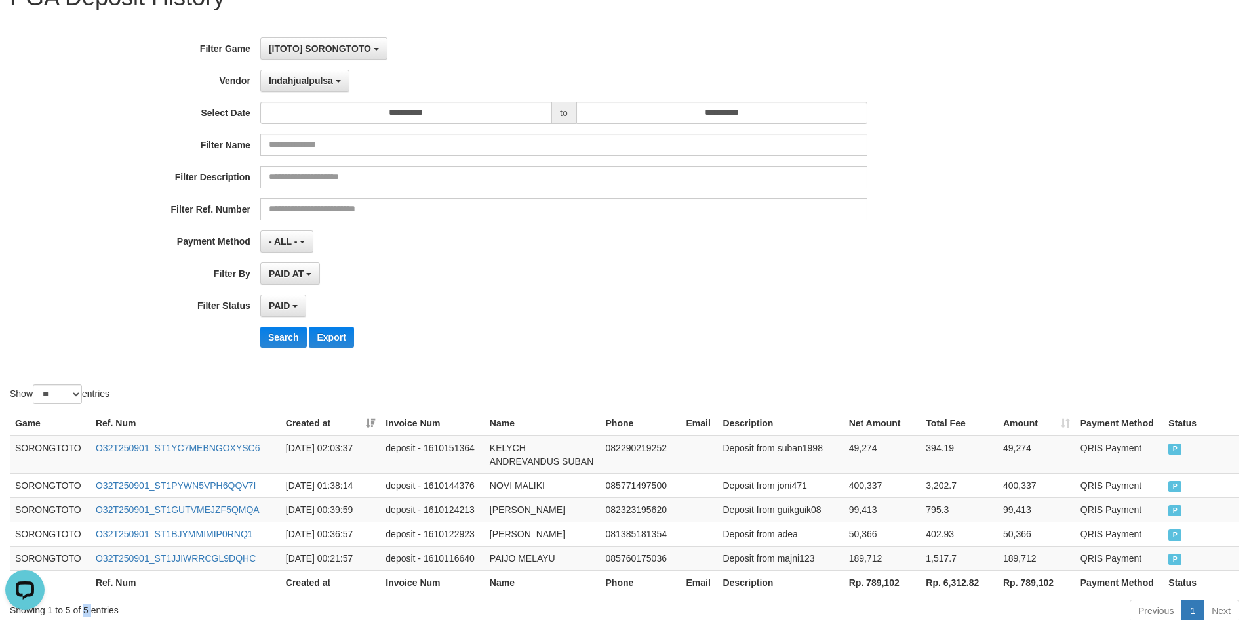
scroll to position [0, 0]
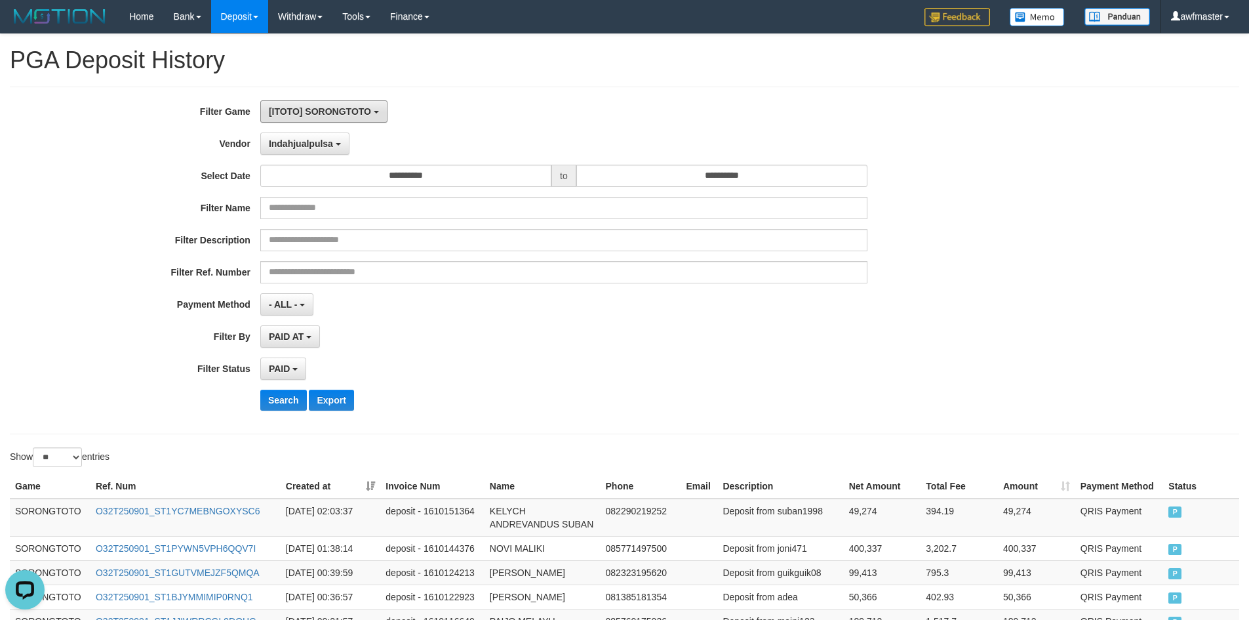
drag, startPoint x: 303, startPoint y: 111, endPoint x: 298, endPoint y: 148, distance: 37.7
click at [302, 111] on span "[ITOTO] SORONGTOTO" at bounding box center [320, 111] width 102 height 10
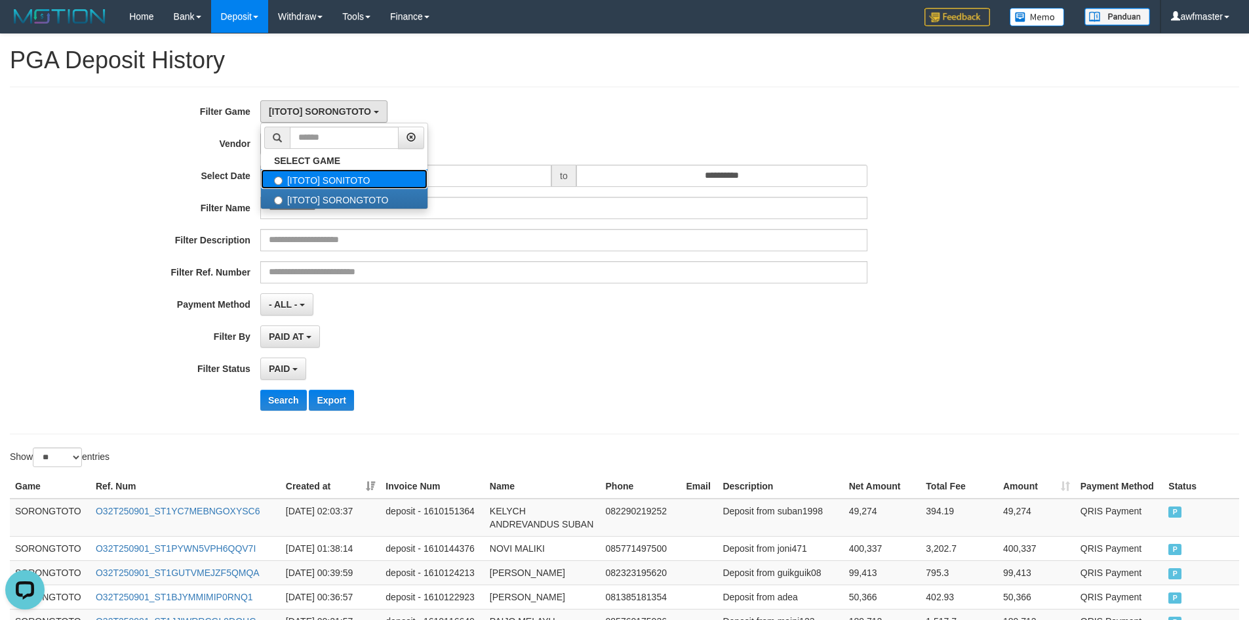
click at [321, 181] on label "[ITOTO] SONITOTO" at bounding box center [344, 179] width 167 height 20
select select "****"
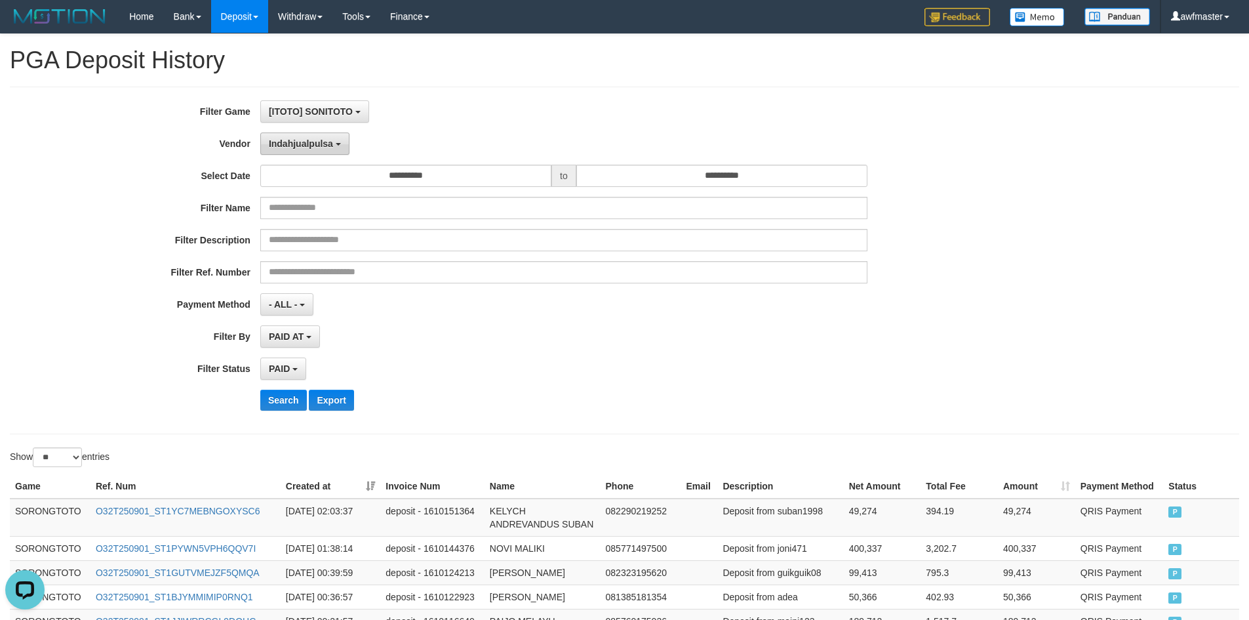
drag, startPoint x: 317, startPoint y: 140, endPoint x: 315, endPoint y: 217, distance: 76.7
click at [316, 140] on span "Indahjualpulsa" at bounding box center [301, 143] width 64 height 10
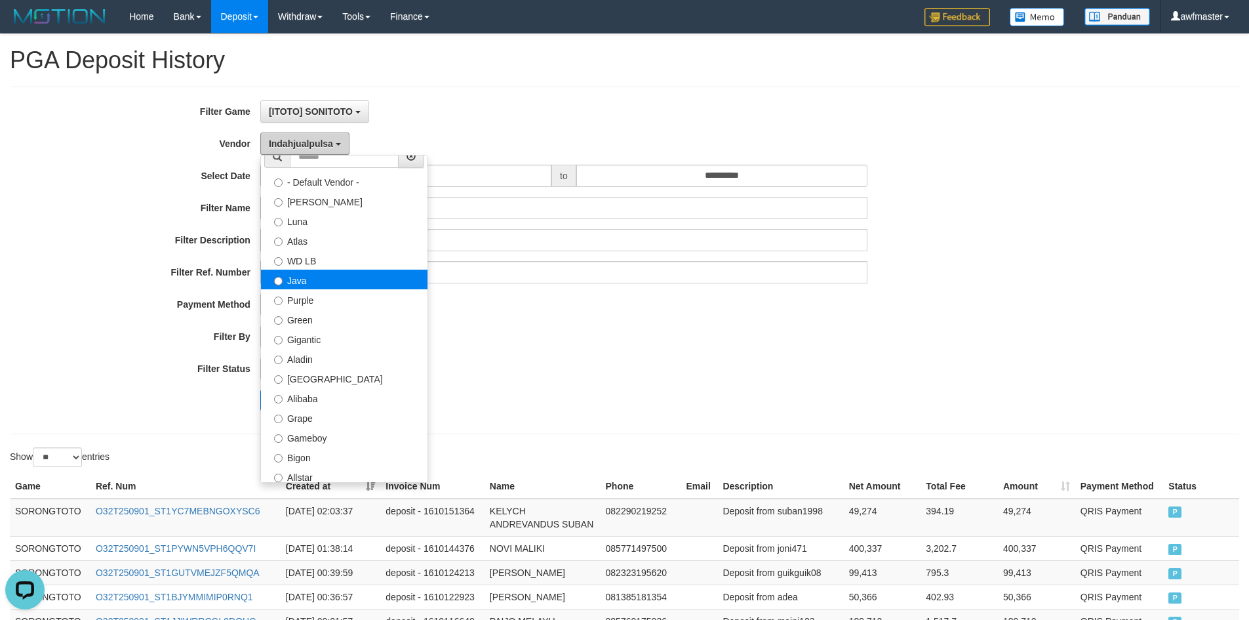
scroll to position [0, 0]
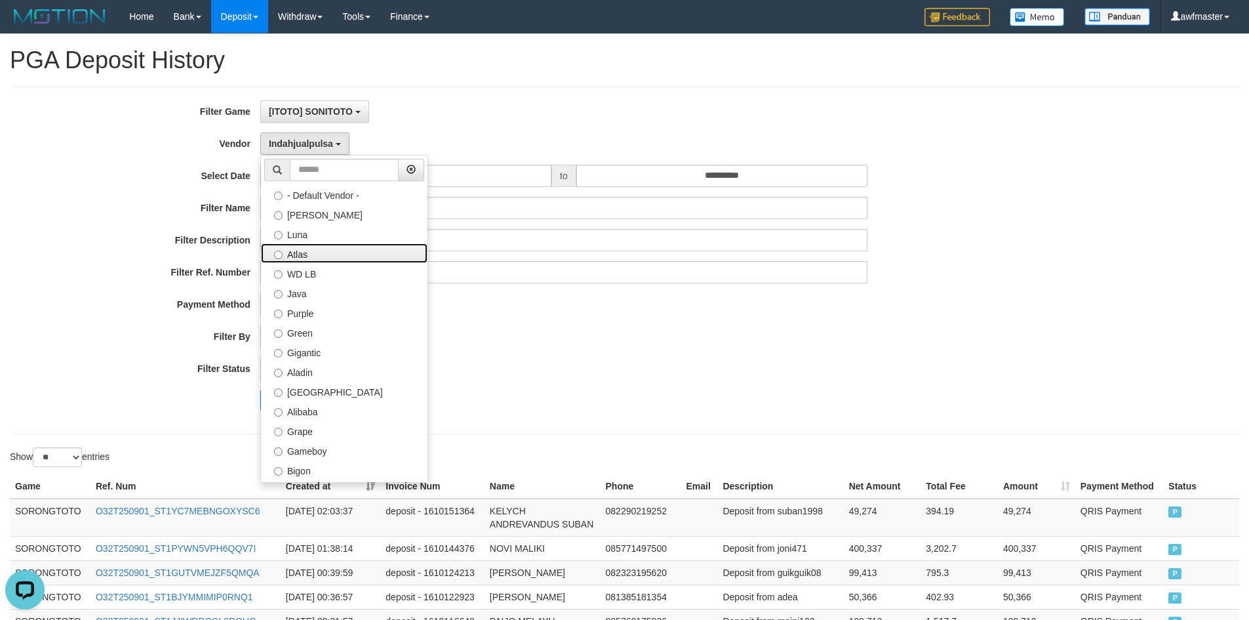
click at [306, 256] on label "Atlas" at bounding box center [344, 253] width 167 height 20
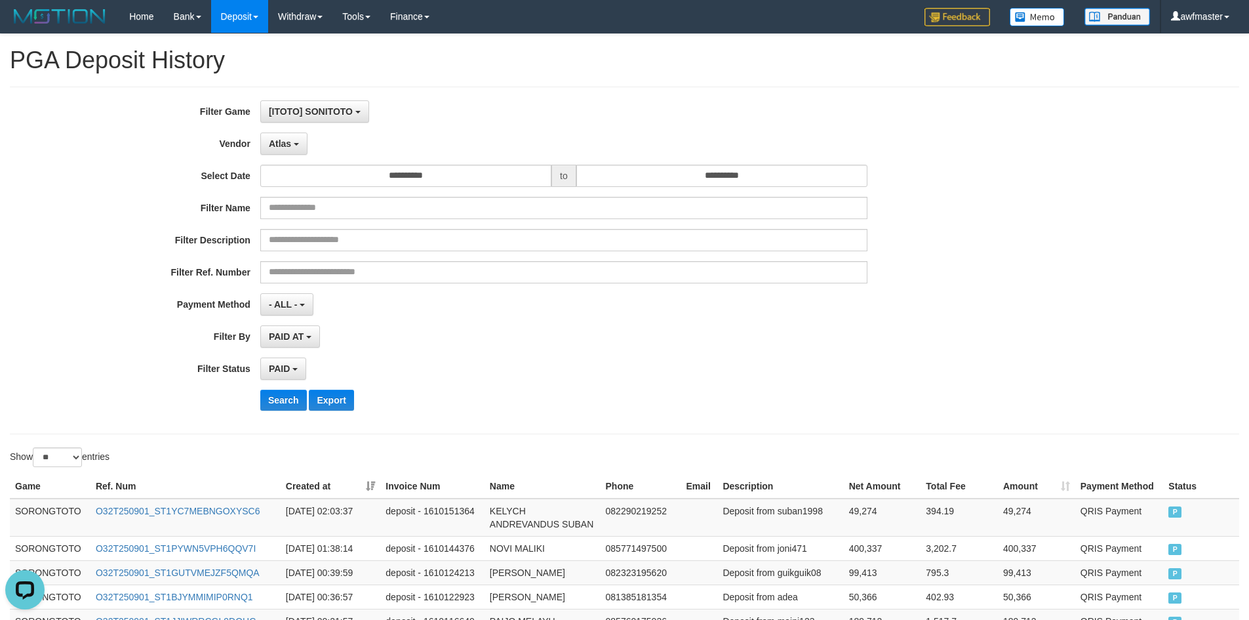
click at [294, 388] on div "**********" at bounding box center [521, 260] width 1042 height 320
click at [267, 406] on button "Search" at bounding box center [283, 400] width 47 height 21
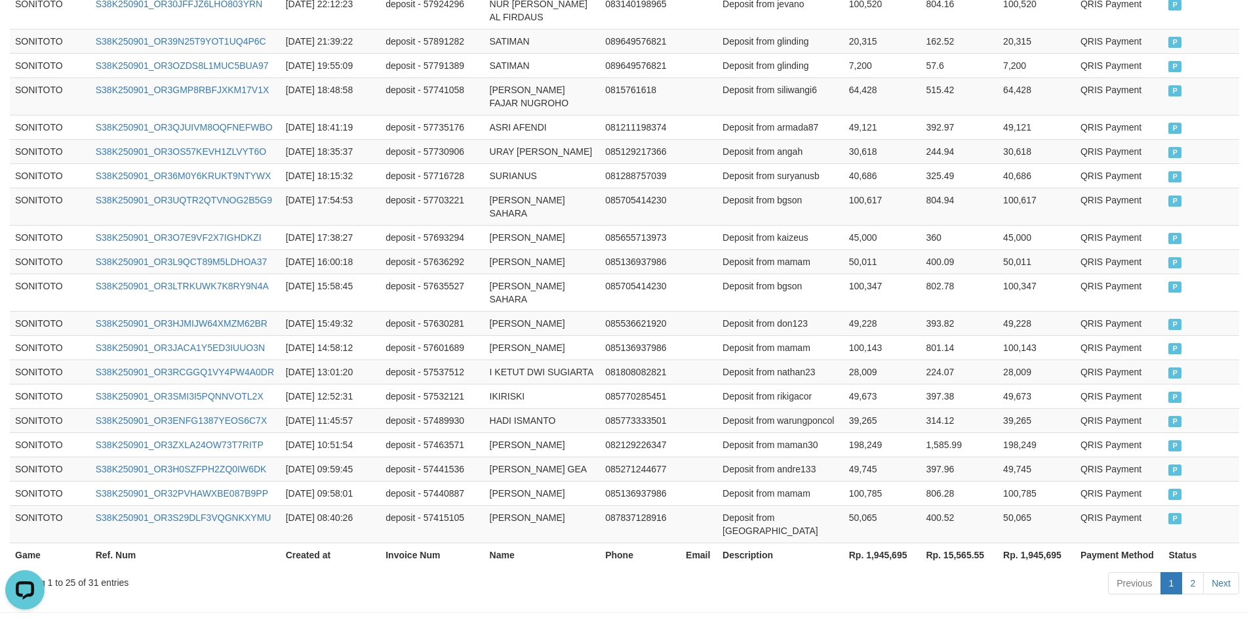
scroll to position [667, 0]
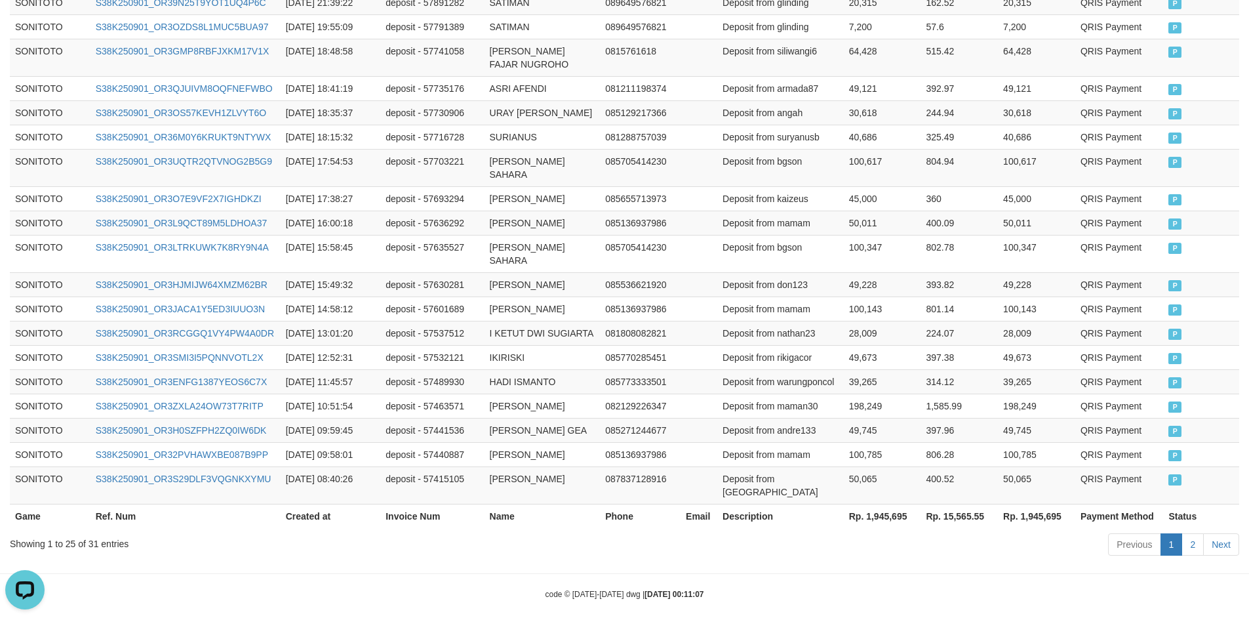
click at [879, 508] on th "Rp. 1,945,695" at bounding box center [882, 516] width 77 height 24
click at [92, 532] on div "Showing 1 to 25 of 31 entries" at bounding box center [260, 541] width 501 height 18
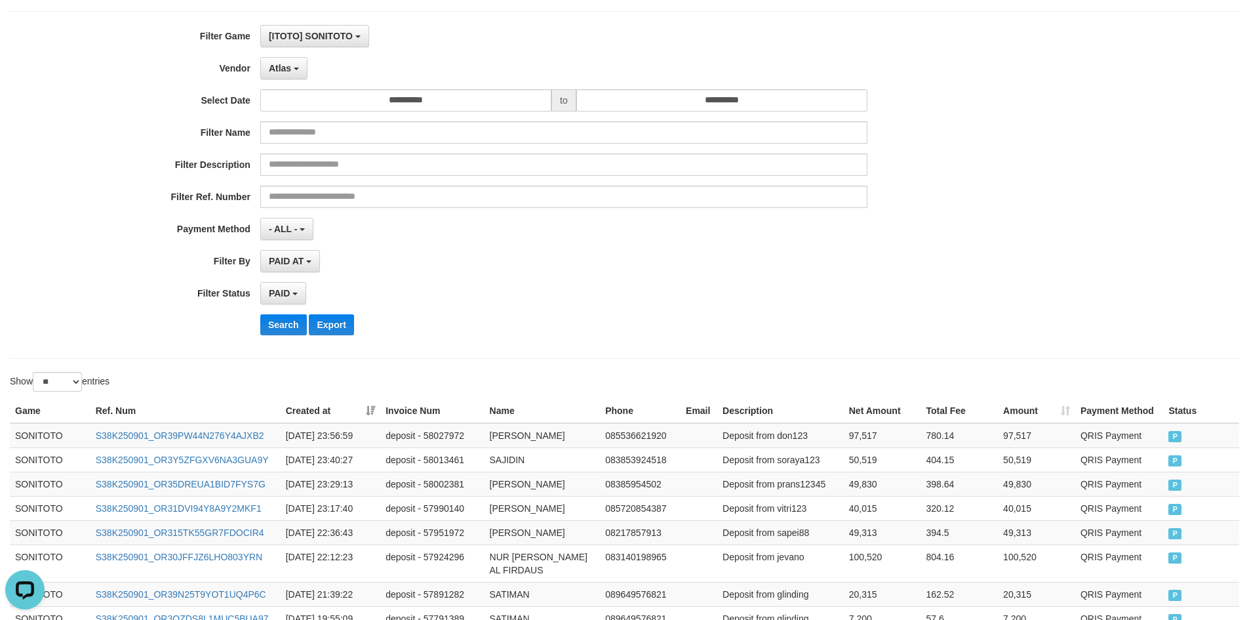
scroll to position [0, 0]
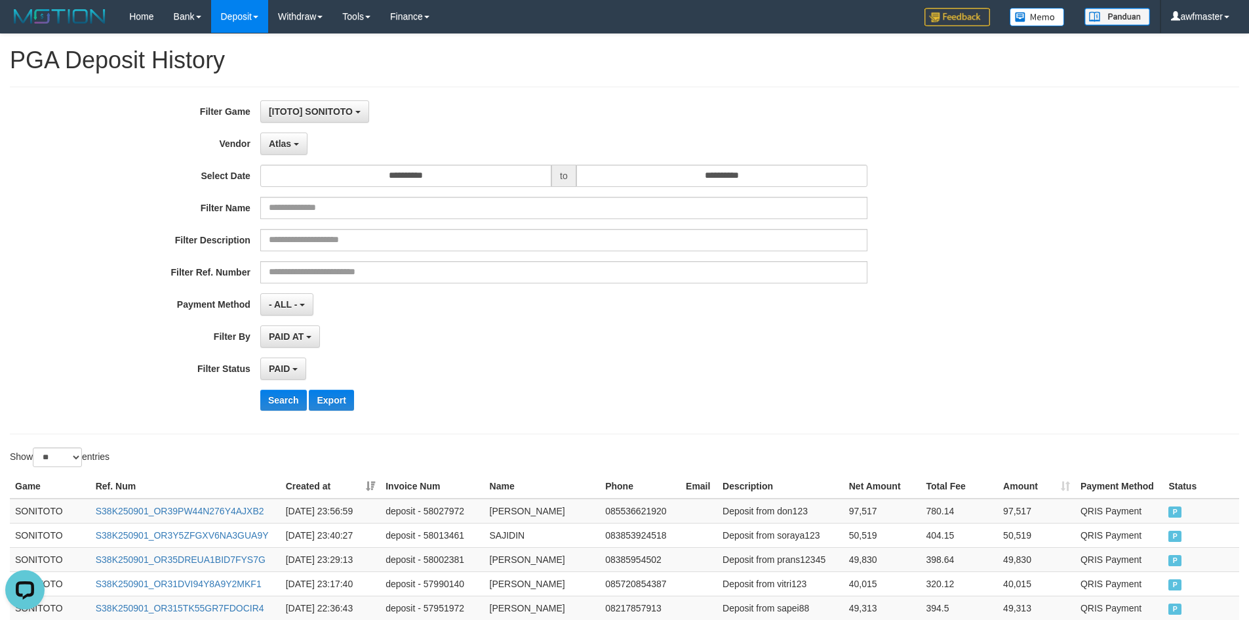
click at [282, 128] on div "**********" at bounding box center [521, 260] width 1042 height 320
click at [281, 140] on span "Atlas" at bounding box center [280, 143] width 22 height 10
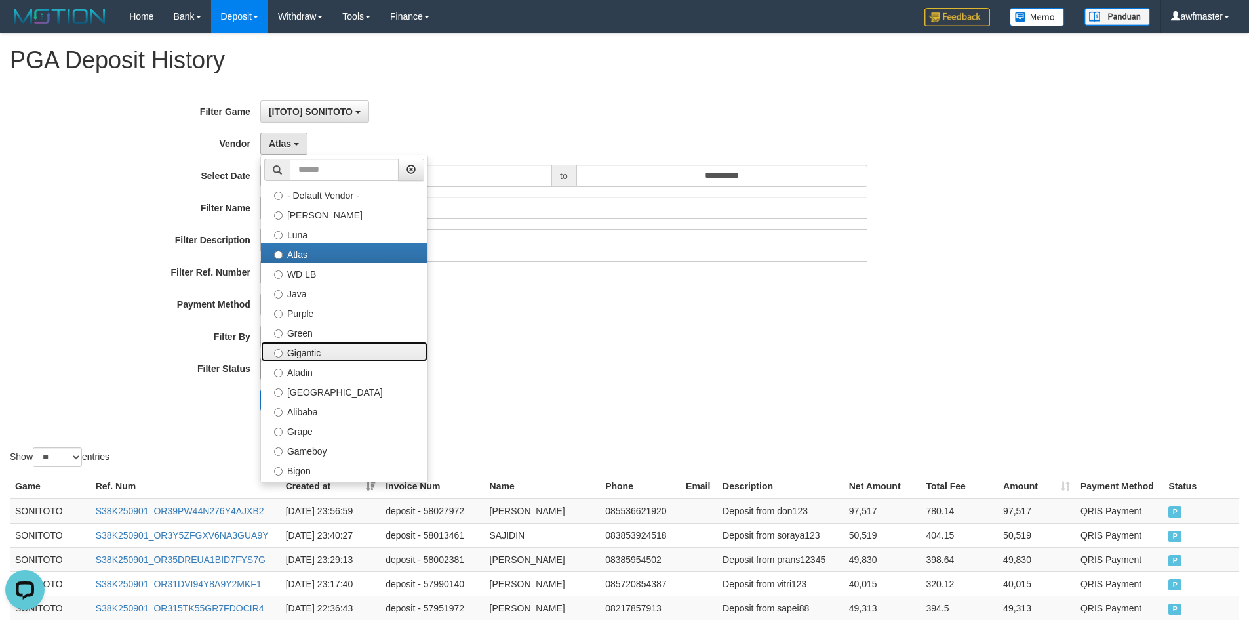
drag, startPoint x: 305, startPoint y: 350, endPoint x: 304, endPoint y: 360, distance: 10.6
click at [305, 350] on label "Gigantic" at bounding box center [344, 352] width 167 height 20
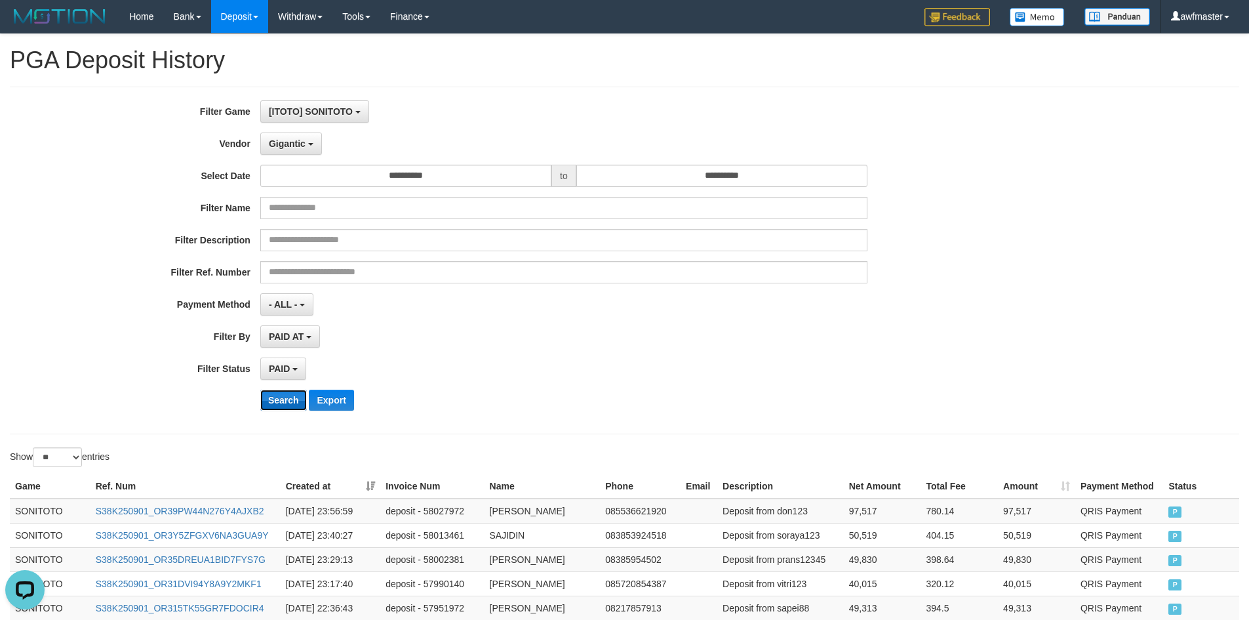
click at [285, 392] on button "Search" at bounding box center [283, 400] width 47 height 21
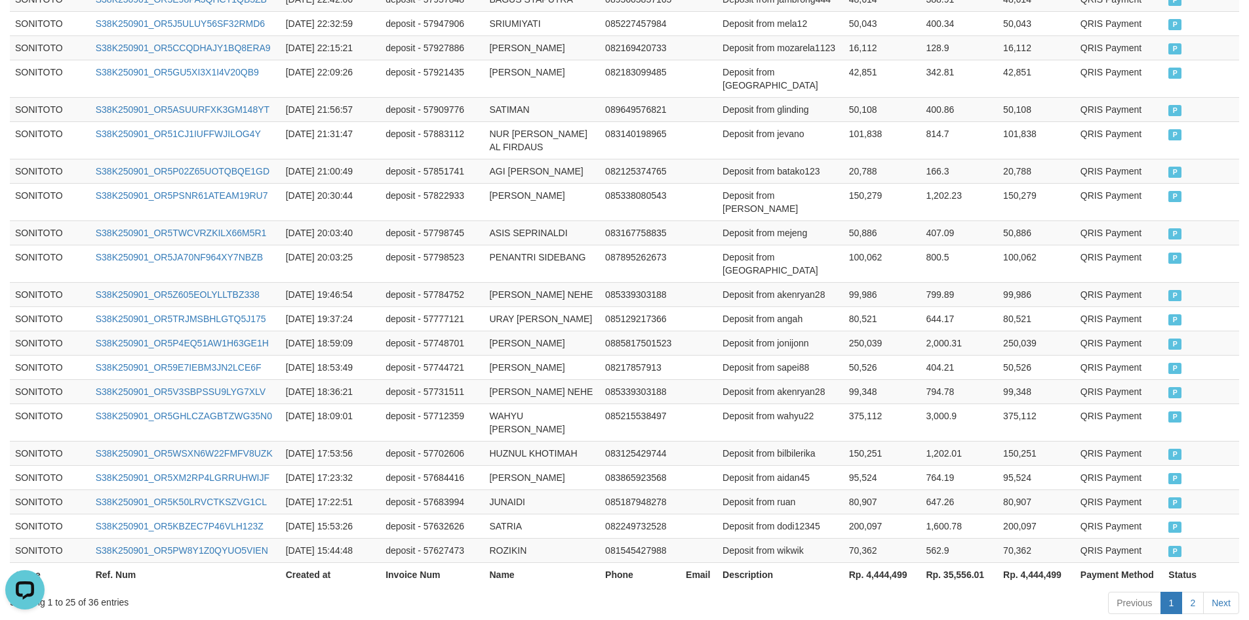
scroll to position [654, 0]
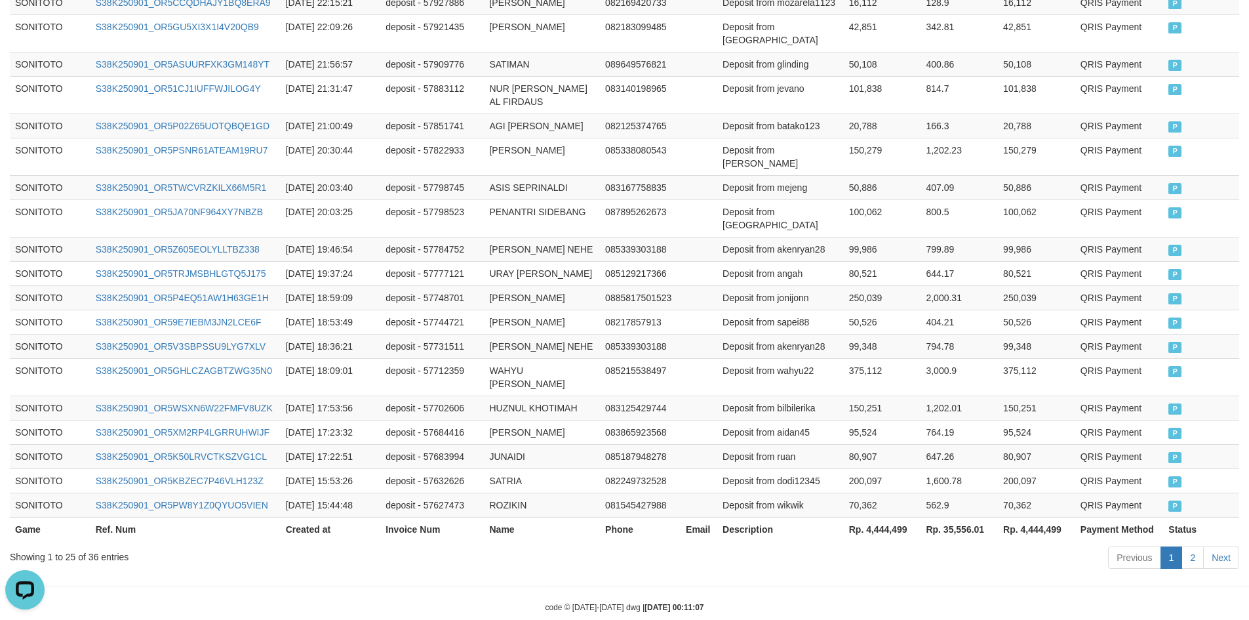
click at [883, 517] on th "Rp. 4,444,499" at bounding box center [882, 529] width 77 height 24
click at [98, 545] on div "Showing 1 to 25 of 36 entries" at bounding box center [260, 554] width 501 height 18
click at [92, 545] on div "Showing 1 to 25 of 36 entries" at bounding box center [260, 554] width 501 height 18
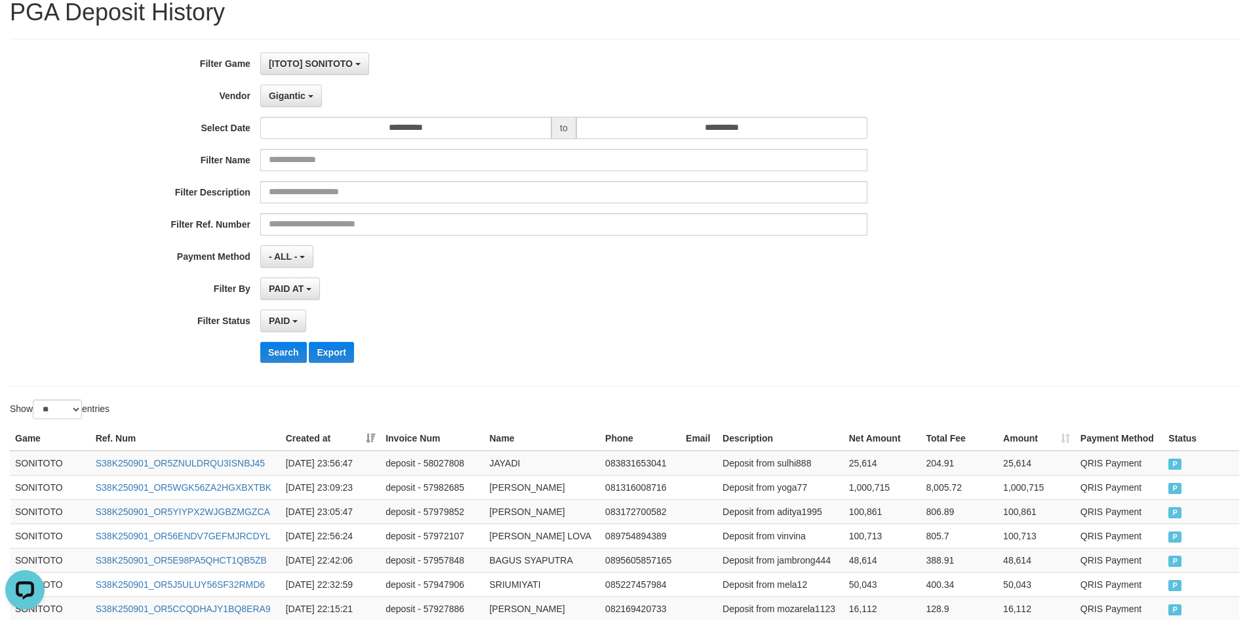
scroll to position [0, 0]
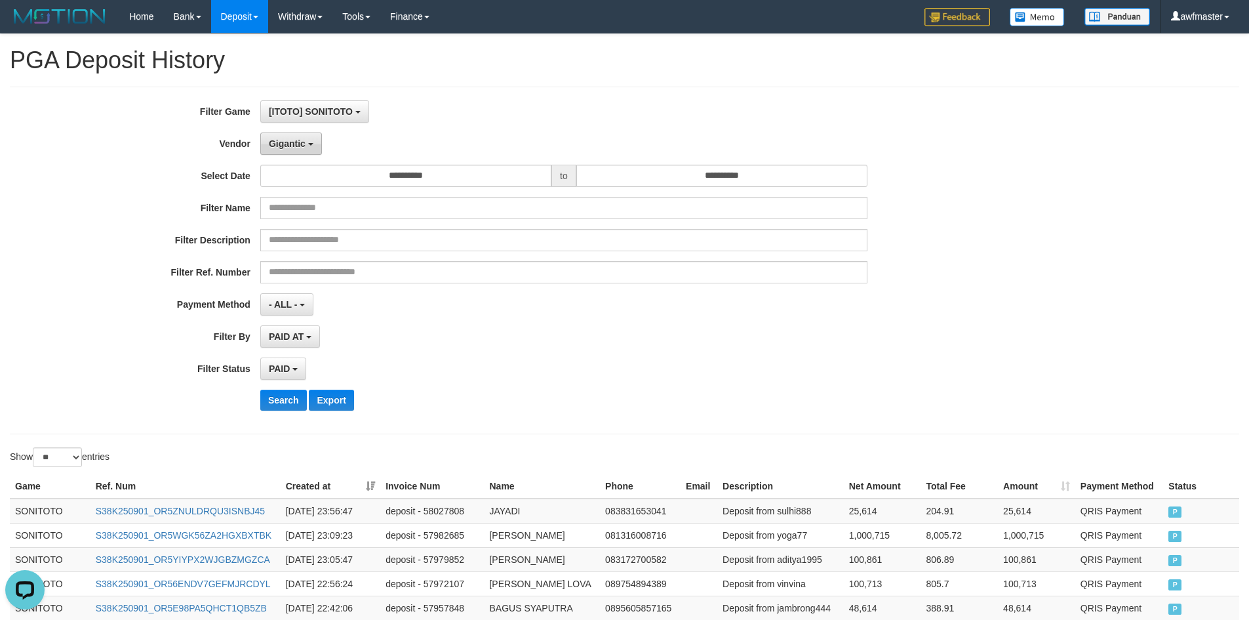
click at [298, 139] on span "Gigantic" at bounding box center [287, 143] width 37 height 10
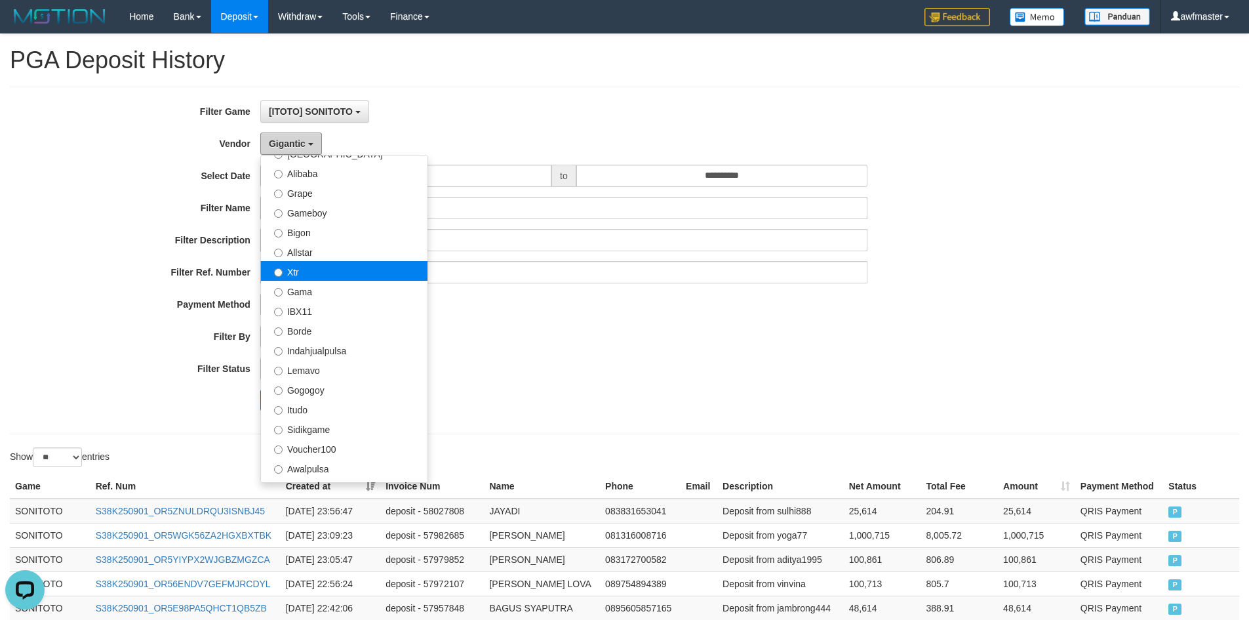
scroll to position [430, 0]
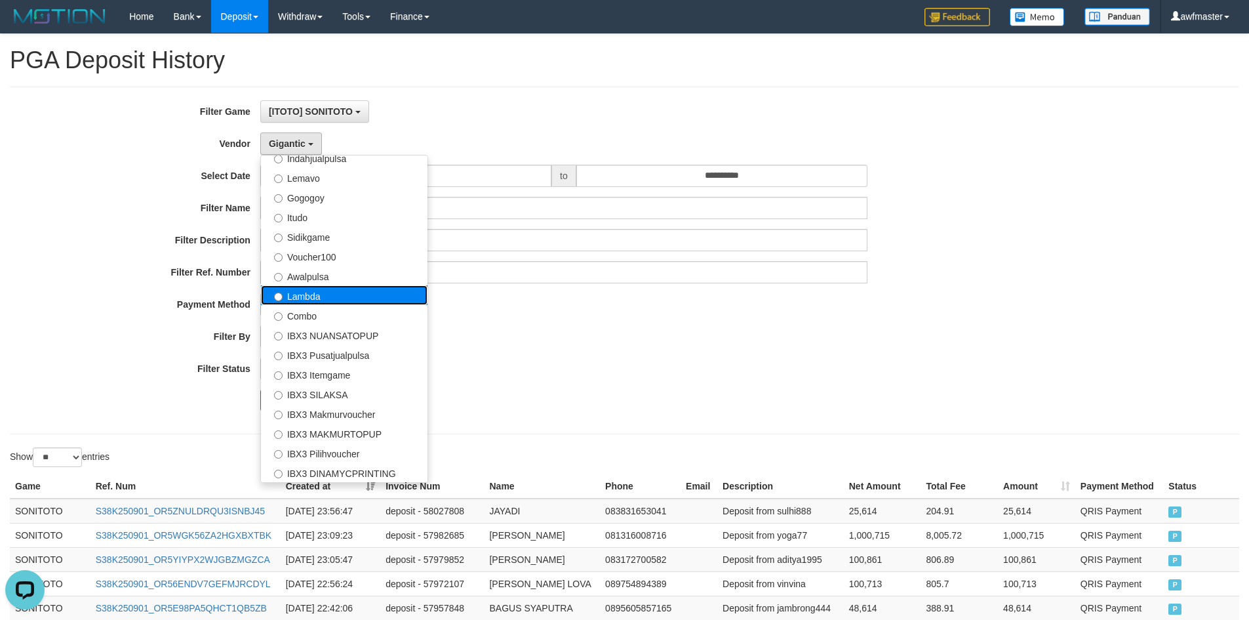
click at [334, 289] on label "Lambda" at bounding box center [344, 295] width 167 height 20
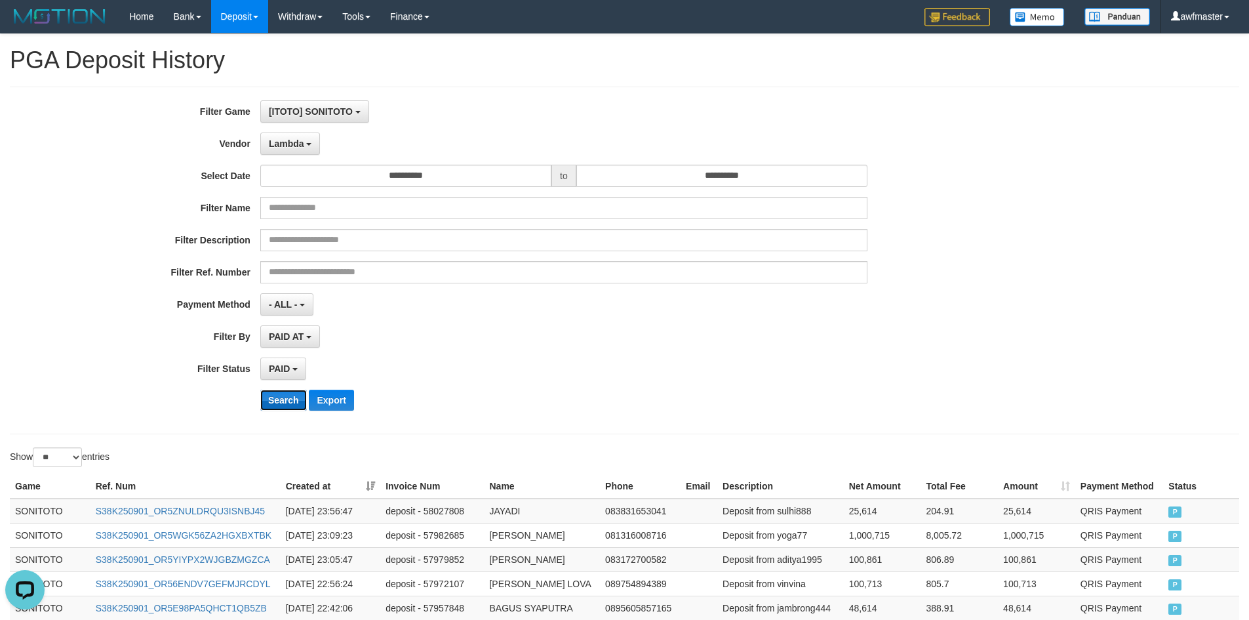
click at [287, 390] on button "Search" at bounding box center [283, 400] width 47 height 21
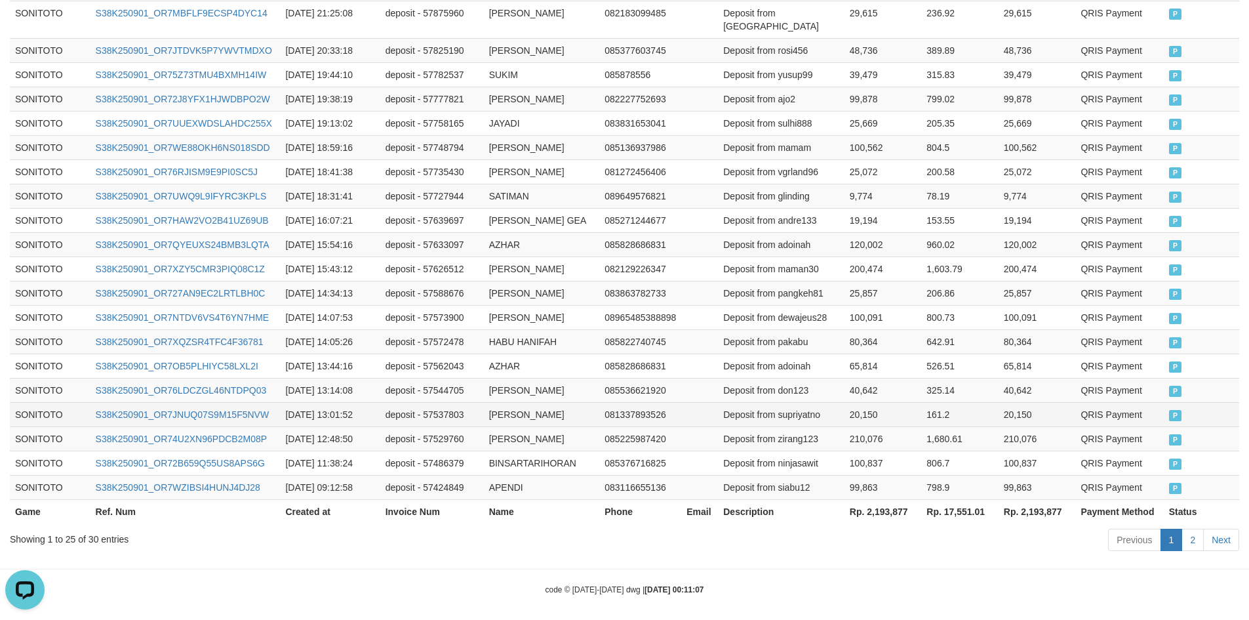
scroll to position [628, 0]
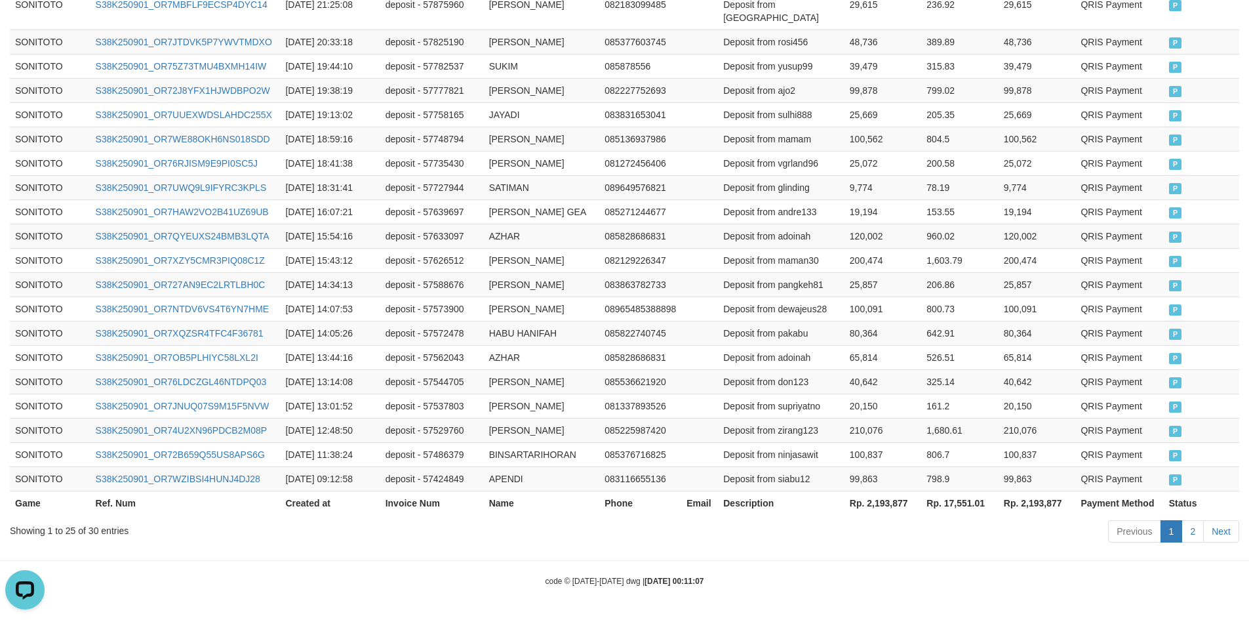
click at [881, 499] on th "Rp. 2,193,877" at bounding box center [883, 503] width 77 height 24
drag, startPoint x: 881, startPoint y: 499, endPoint x: 904, endPoint y: 499, distance: 23.0
click at [881, 499] on th "Rp. 2,193,877" at bounding box center [883, 503] width 77 height 24
click at [90, 535] on div "Showing 1 to 25 of 30 entries" at bounding box center [260, 528] width 501 height 18
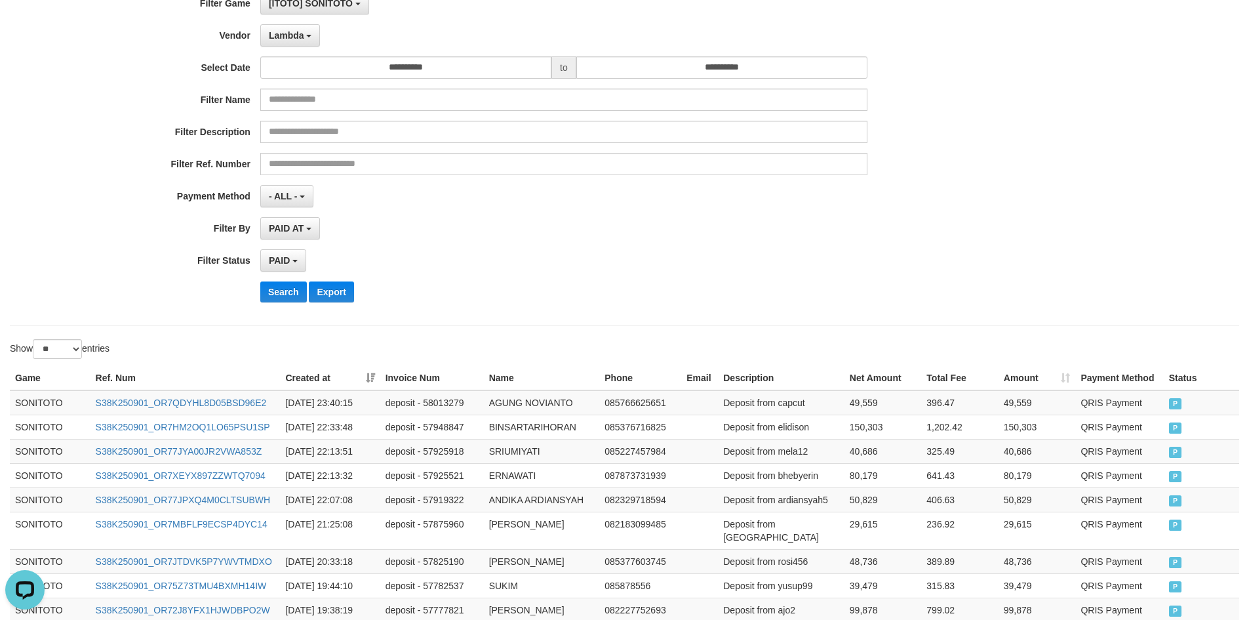
scroll to position [0, 0]
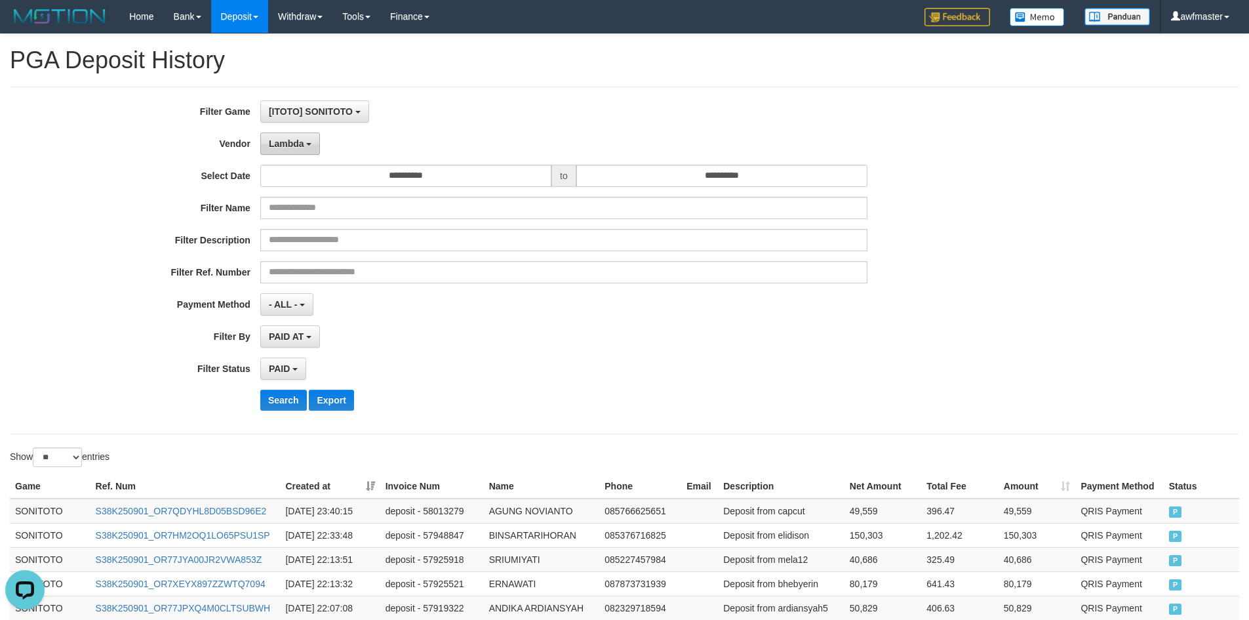
click at [300, 142] on span "Lambda" at bounding box center [286, 143] width 35 height 10
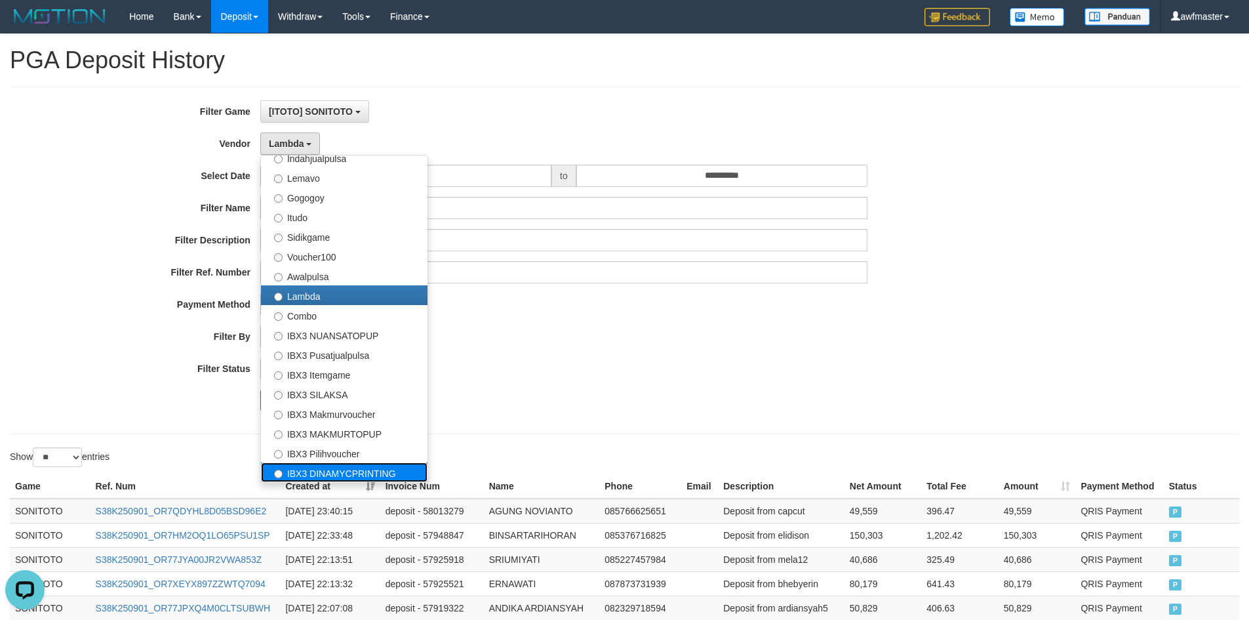
click at [350, 474] on label "IBX3 DINAMYCPRINTING" at bounding box center [344, 472] width 167 height 20
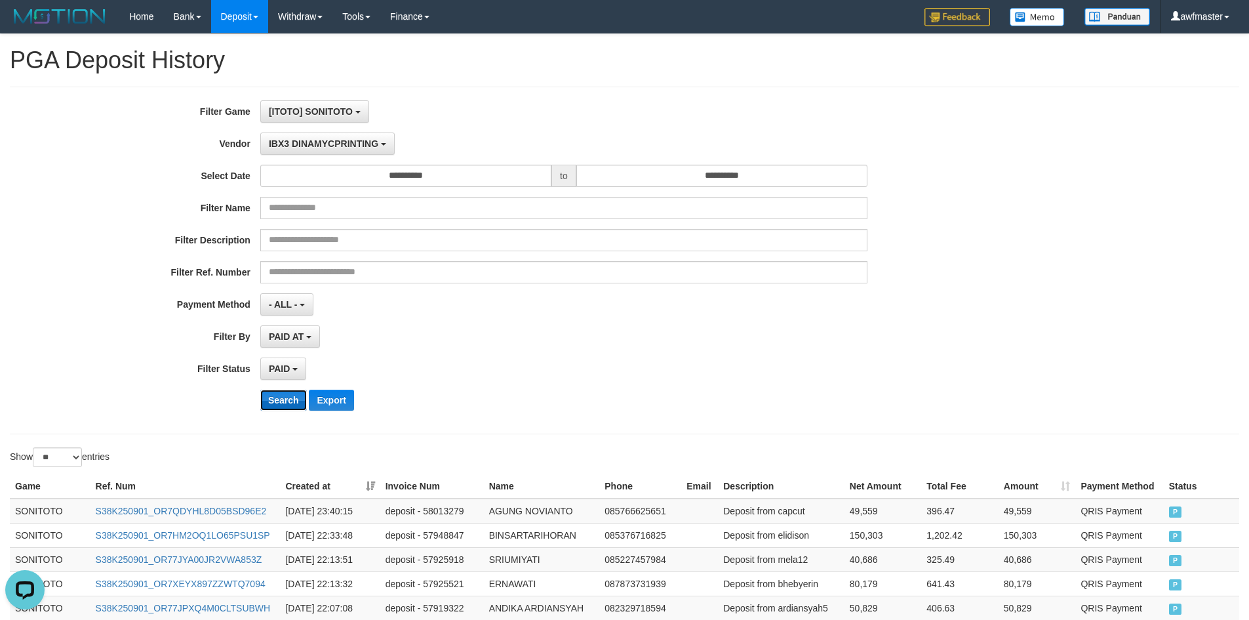
click at [266, 390] on button "Search" at bounding box center [283, 400] width 47 height 21
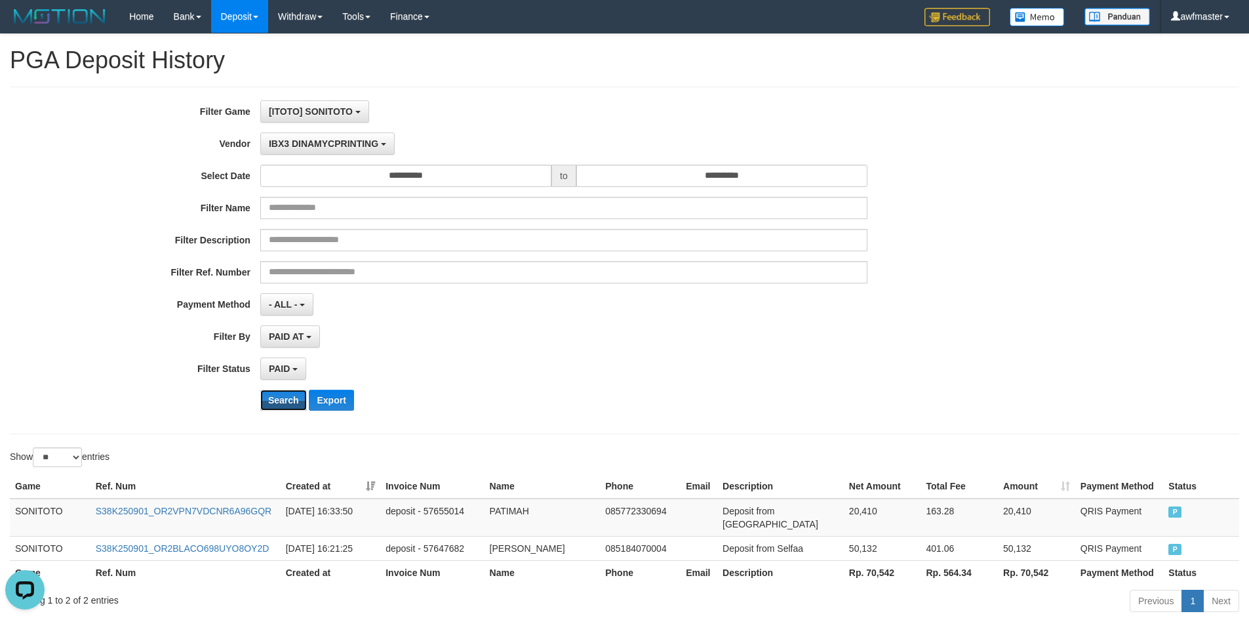
scroll to position [56, 0]
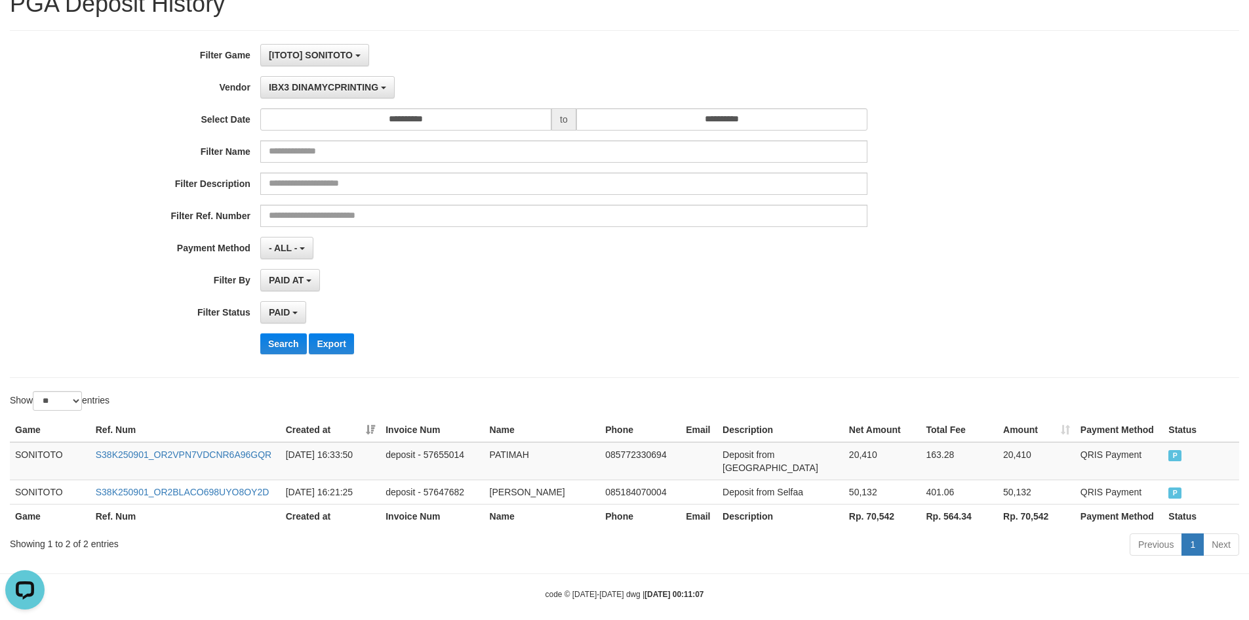
click at [887, 505] on th "Rp. 70,542" at bounding box center [882, 516] width 77 height 24
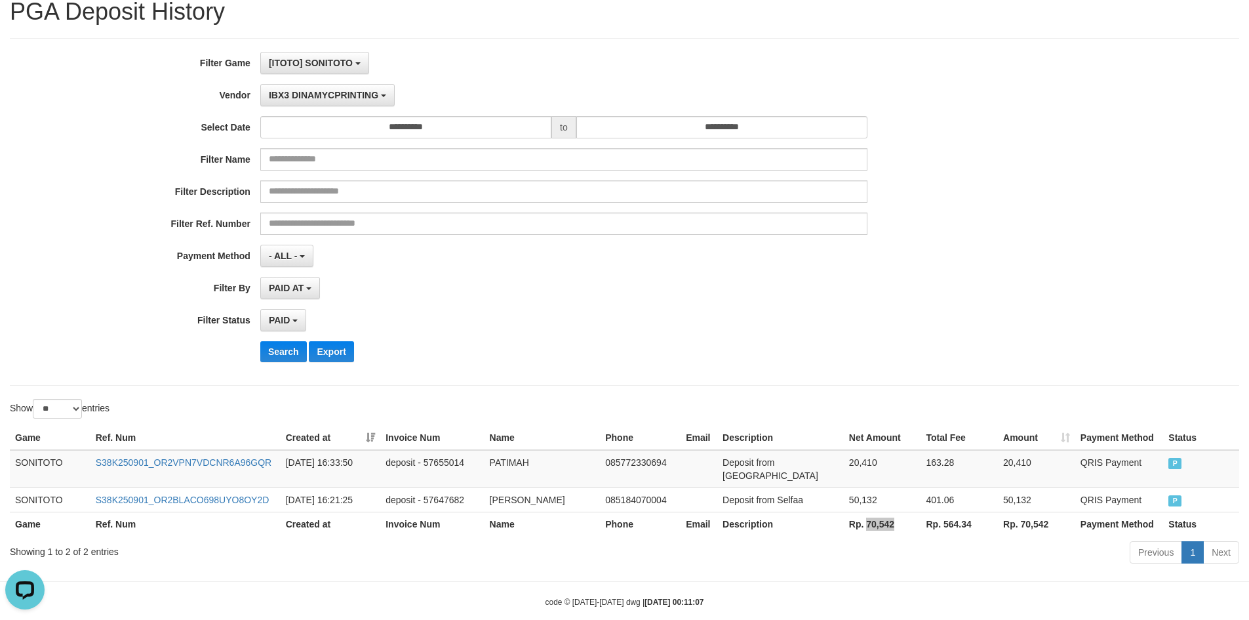
scroll to position [0, 0]
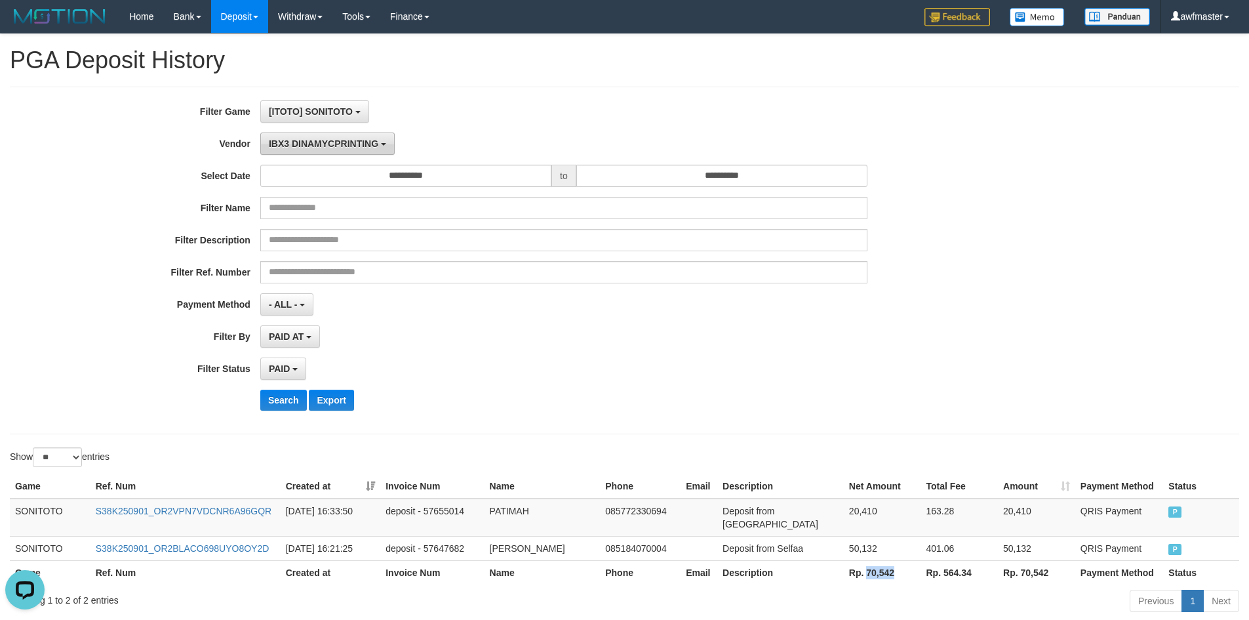
click at [335, 136] on button "IBX3 DINAMYCPRINTING" at bounding box center [327, 143] width 134 height 22
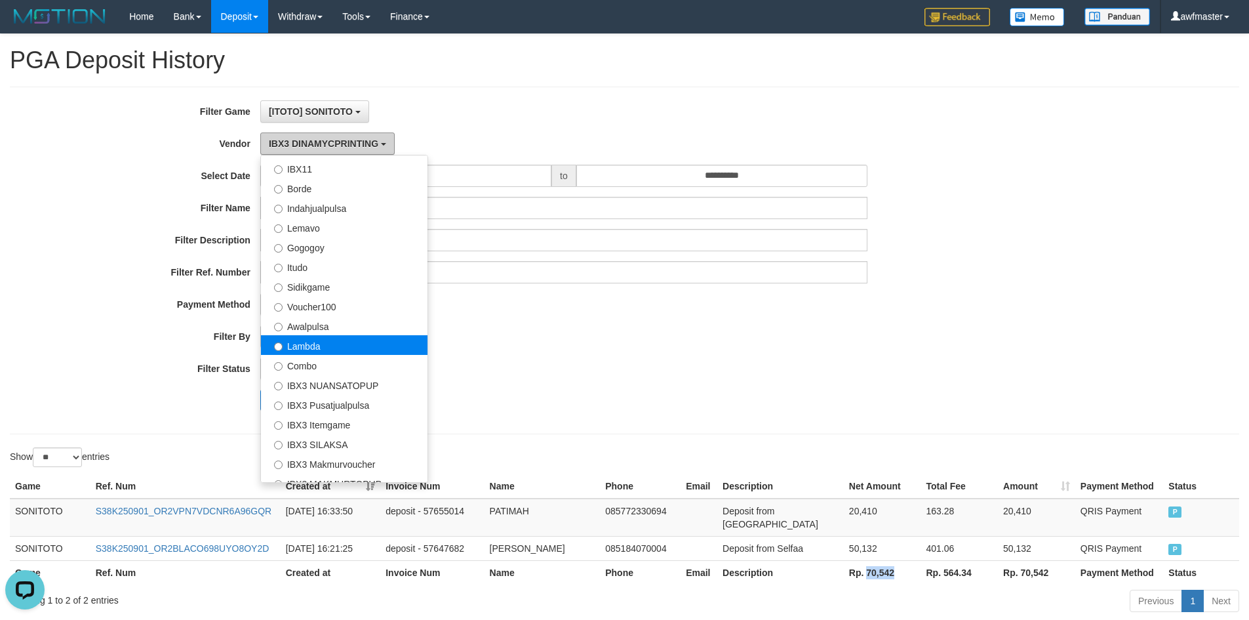
scroll to position [233, 0]
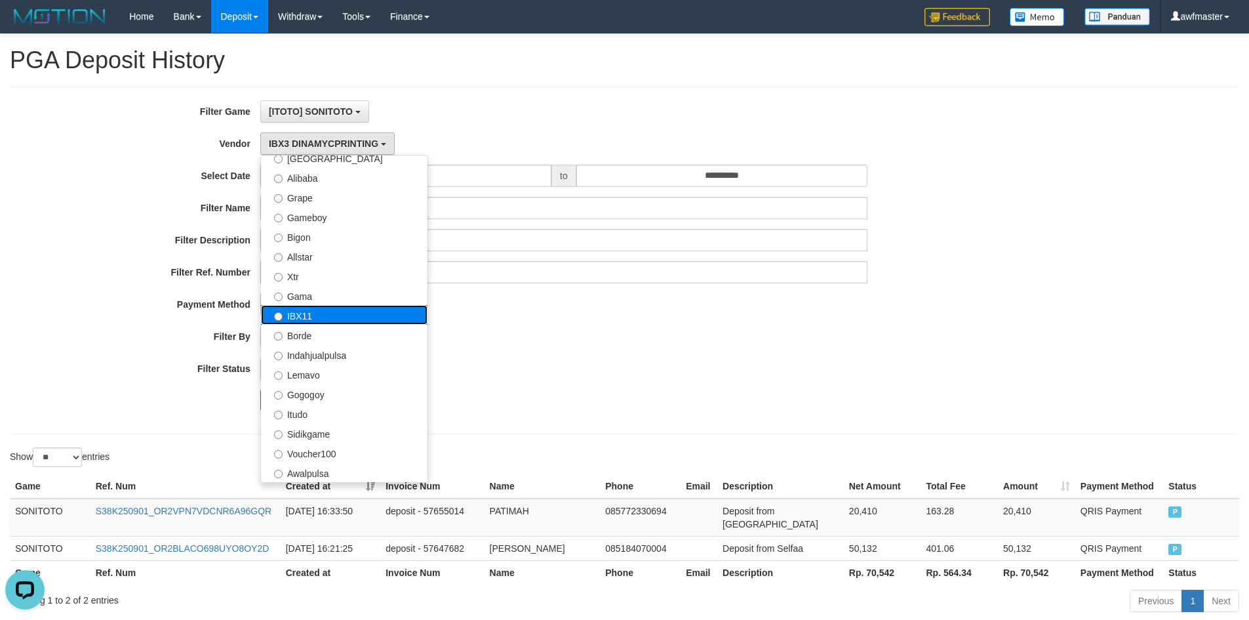
click at [314, 310] on label "IBX11" at bounding box center [344, 315] width 167 height 20
select select "**********"
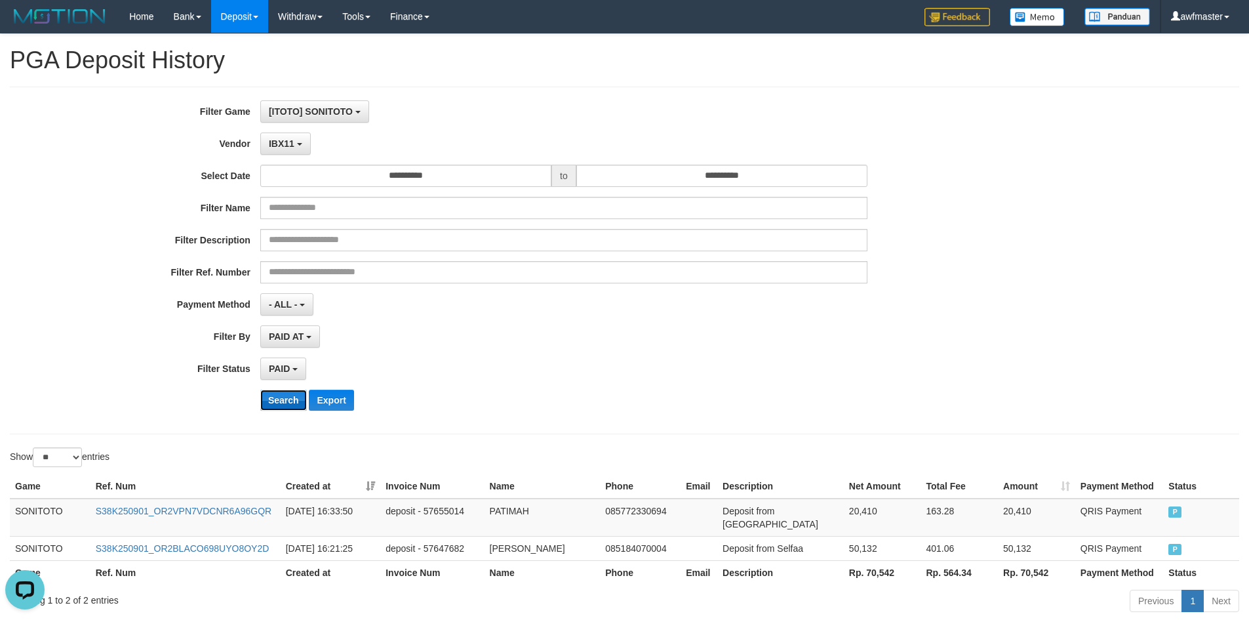
drag, startPoint x: 295, startPoint y: 392, endPoint x: 334, endPoint y: 392, distance: 39.4
click at [294, 392] on button "Search" at bounding box center [283, 400] width 47 height 21
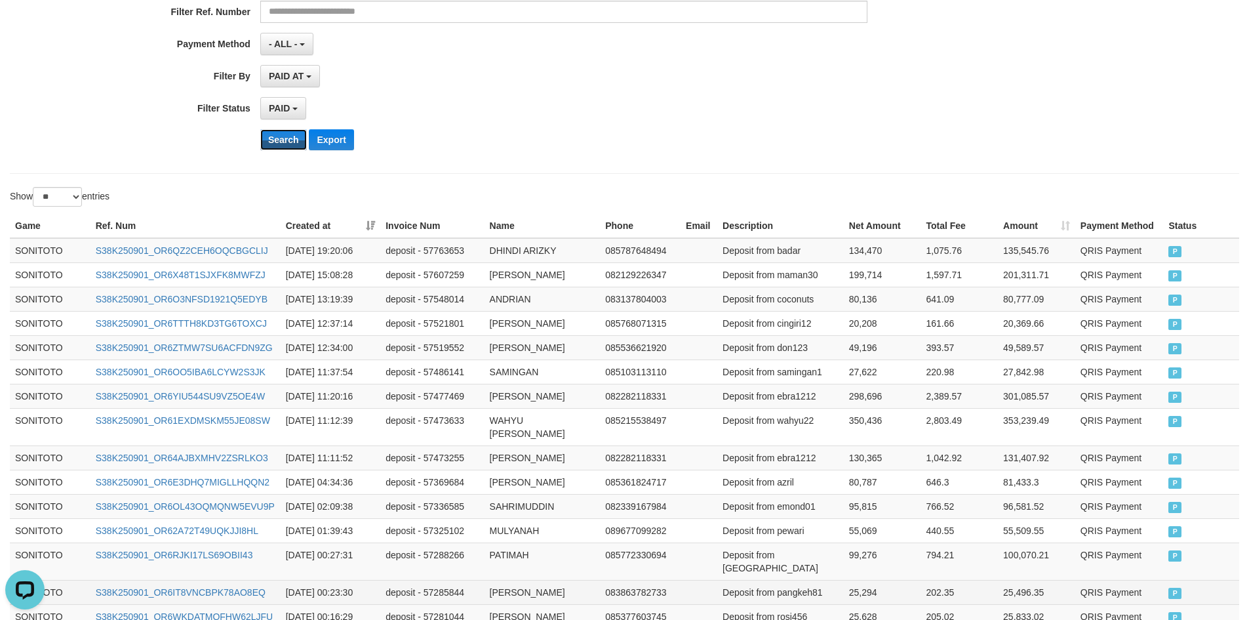
scroll to position [409, 0]
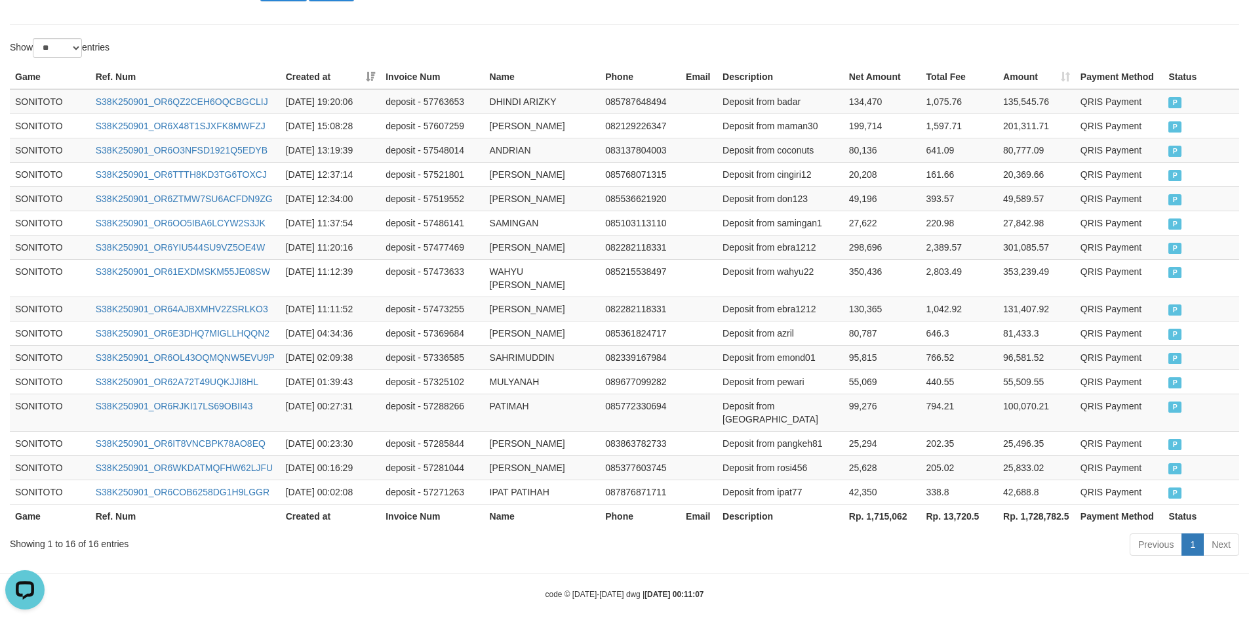
click at [882, 507] on th "Rp. 1,715,062" at bounding box center [882, 516] width 77 height 24
click at [91, 532] on div "Showing 1 to 16 of 16 entries" at bounding box center [260, 541] width 501 height 18
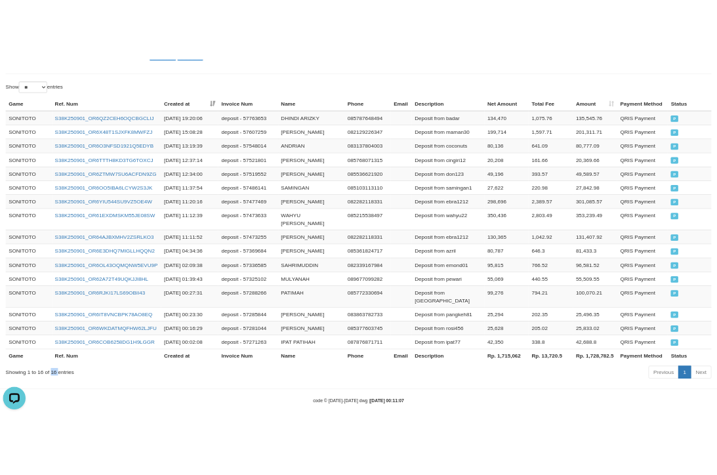
scroll to position [442, 0]
